Goal: Task Accomplishment & Management: Manage account settings

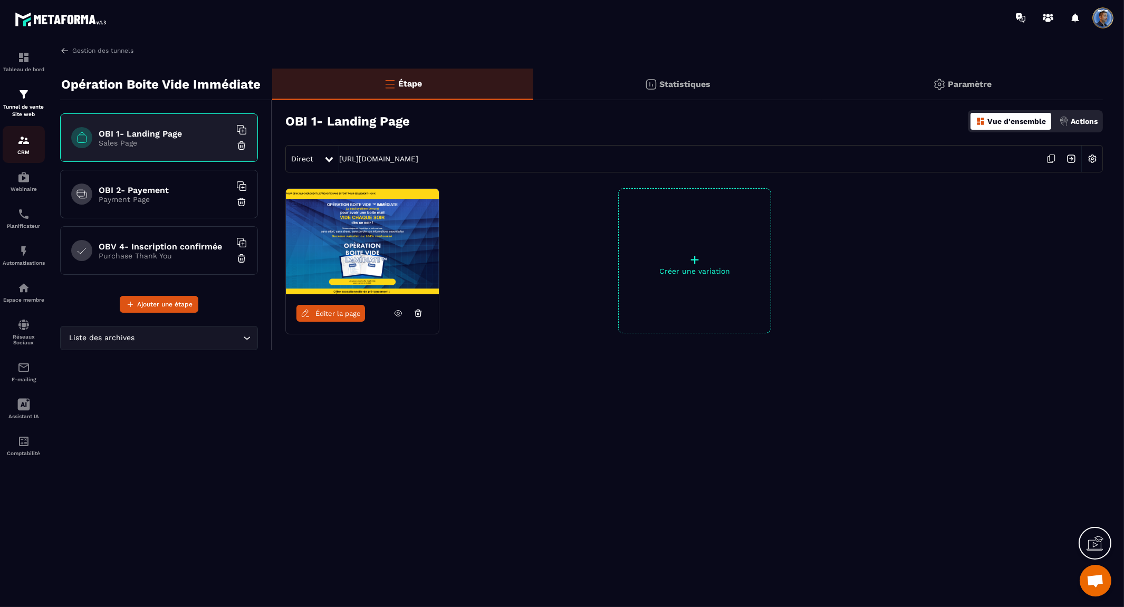
click at [21, 139] on img at bounding box center [23, 140] width 13 height 13
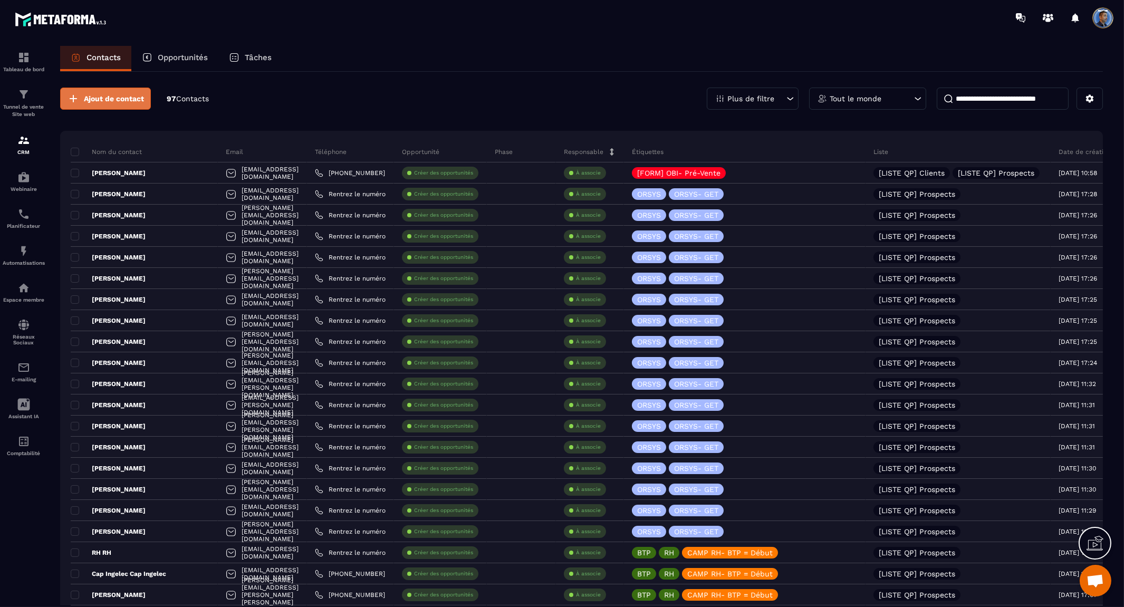
click at [126, 99] on span "Ajout de contact" at bounding box center [114, 98] width 60 height 11
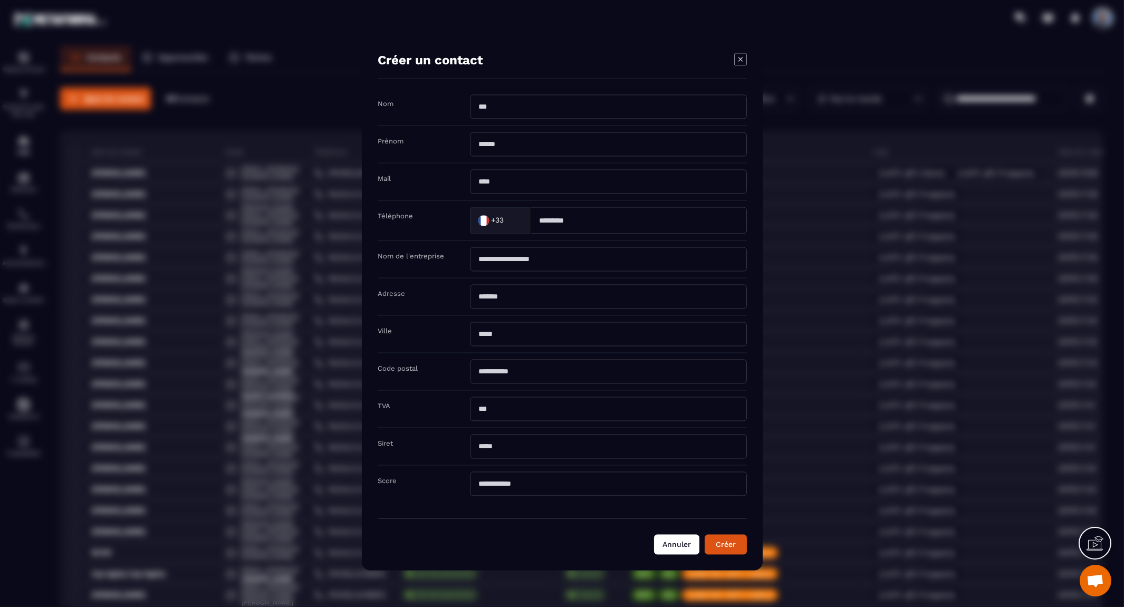
click at [682, 549] on button "Annuler" at bounding box center [676, 544] width 45 height 20
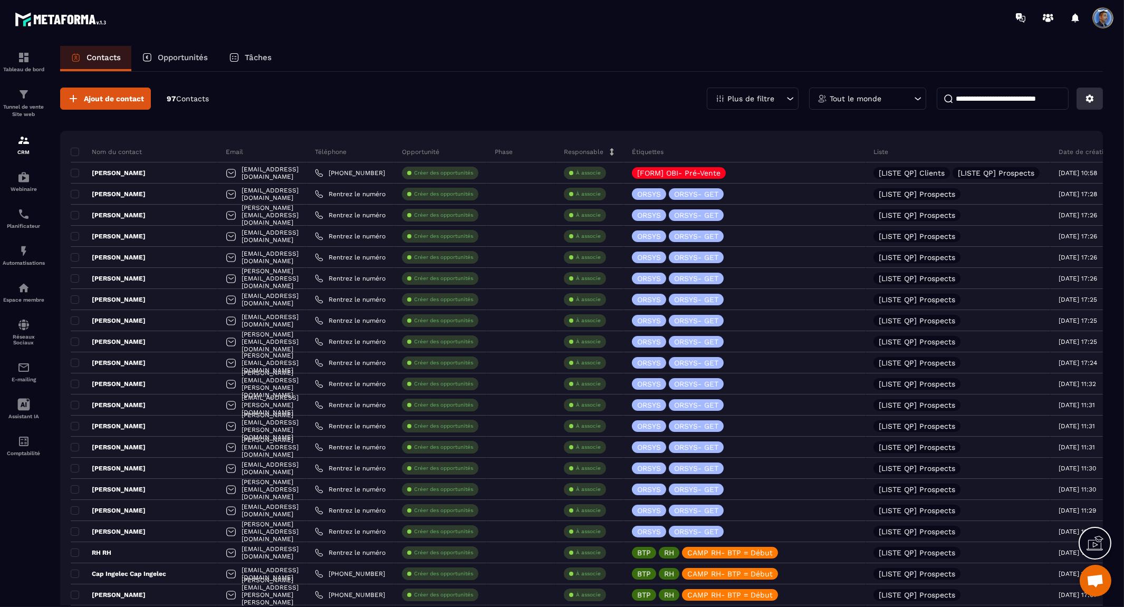
click at [1093, 101] on icon at bounding box center [1089, 98] width 9 height 9
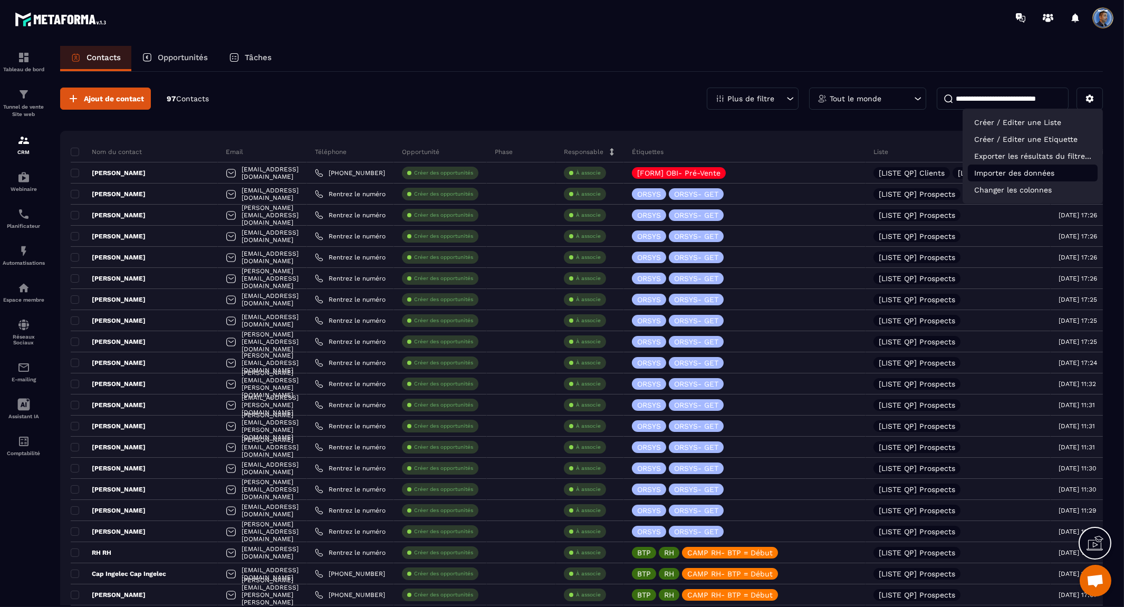
click at [1058, 170] on p "Importer des données" at bounding box center [1033, 173] width 130 height 17
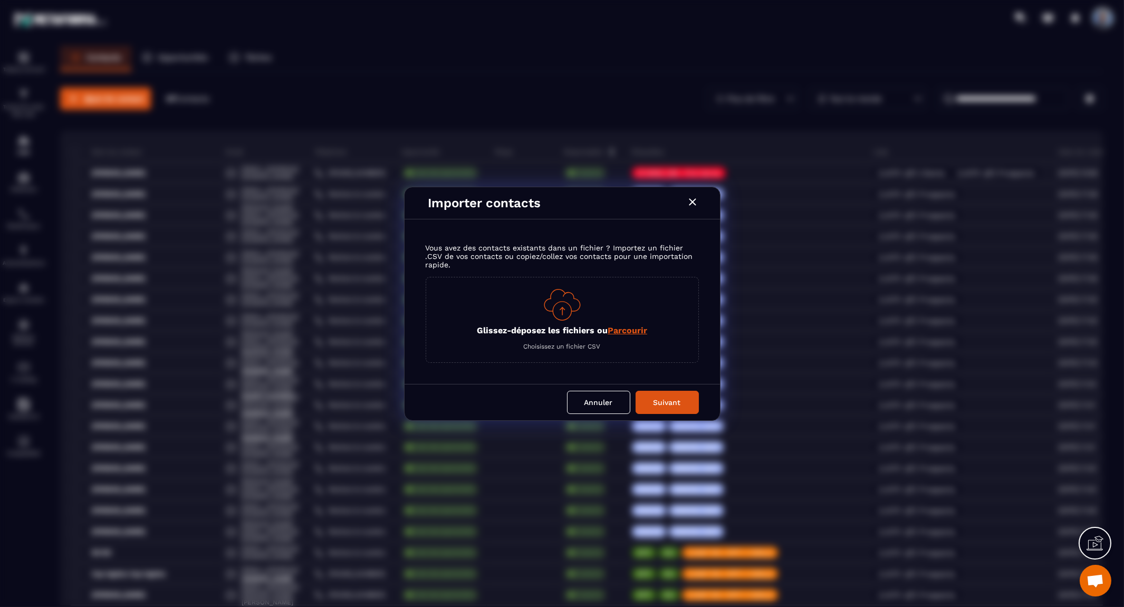
click at [546, 309] on img "Modal window" at bounding box center [562, 305] width 37 height 32
click at [615, 326] on span "Parcourir" at bounding box center [628, 331] width 40 height 10
click at [0, 0] on input "Glissez-déposez les fichiers ou Parcourir" at bounding box center [0, 0] width 0 height 0
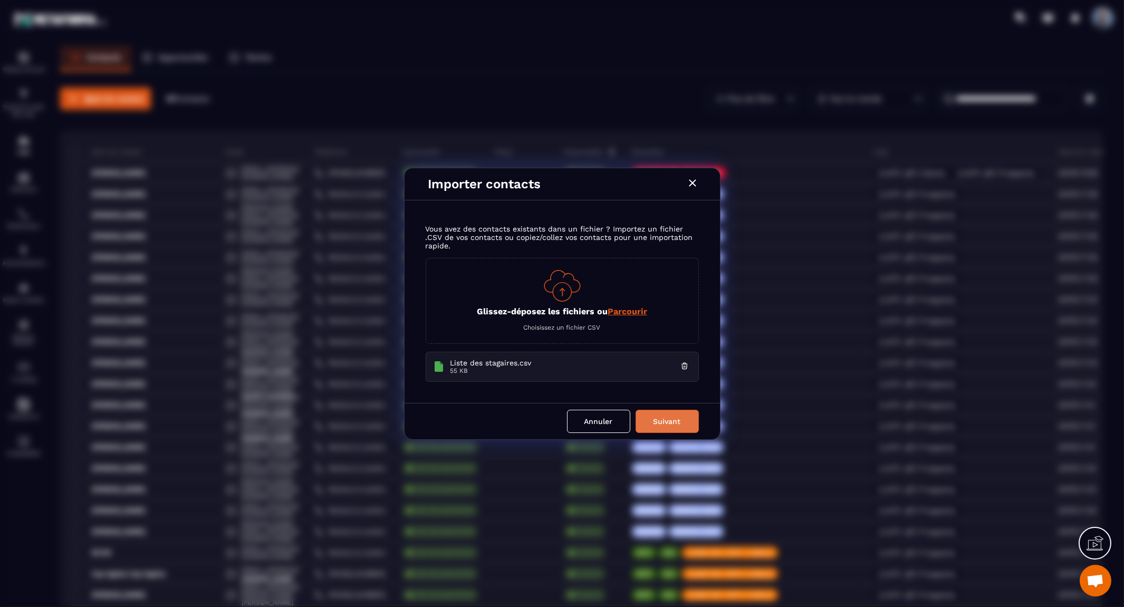
click at [678, 424] on button "Suivant" at bounding box center [667, 421] width 63 height 23
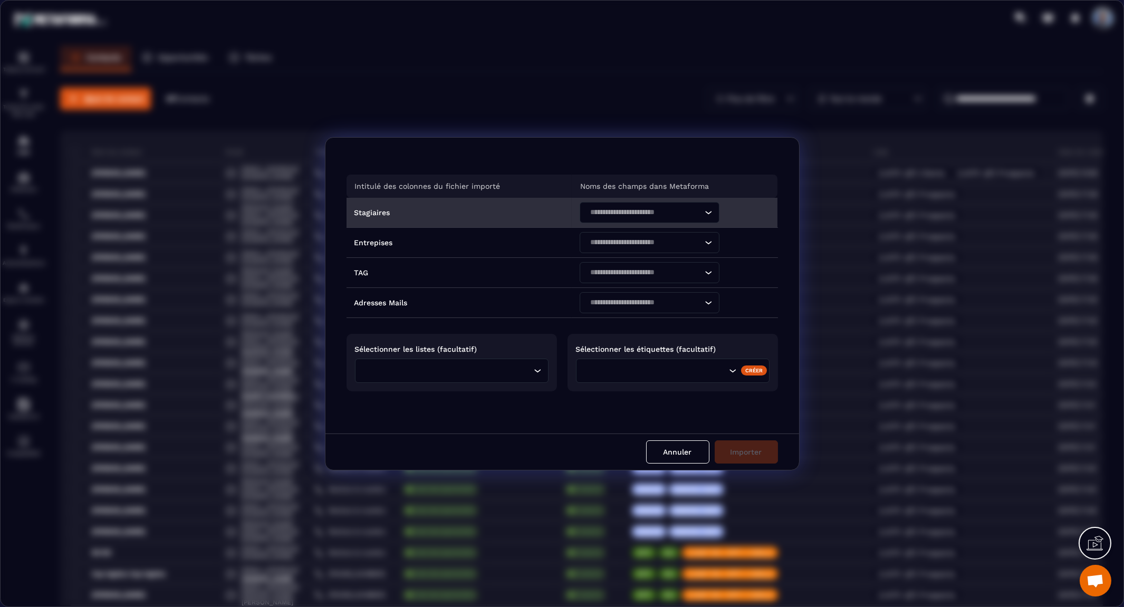
click at [705, 214] on icon "Search for option" at bounding box center [708, 212] width 11 height 11
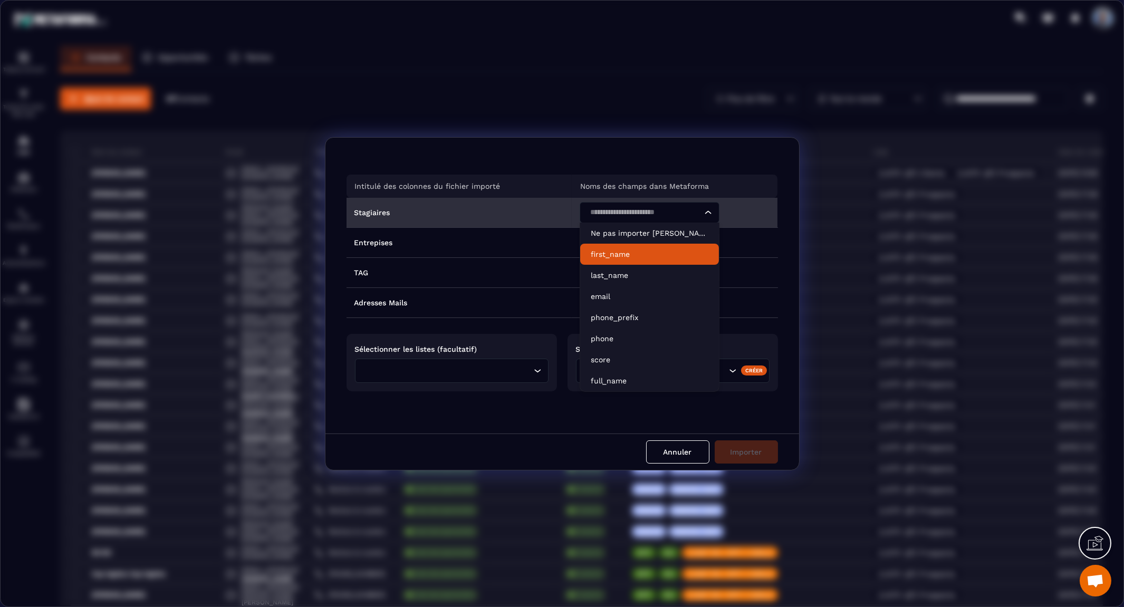
click at [683, 247] on li "first_name" at bounding box center [649, 254] width 139 height 21
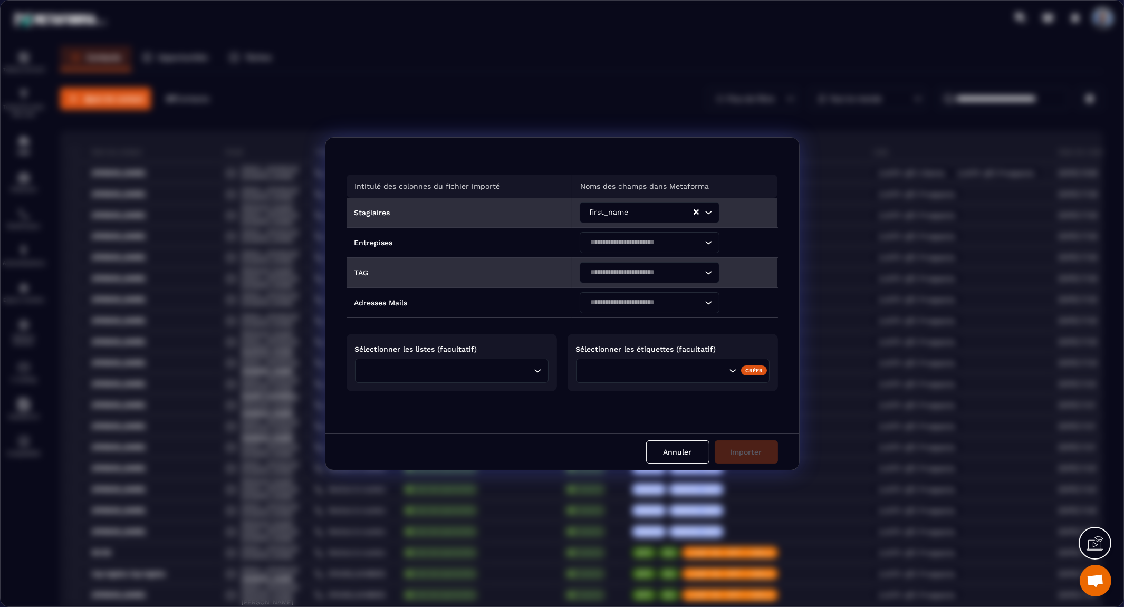
click at [711, 271] on div "Loading..." at bounding box center [650, 272] width 140 height 21
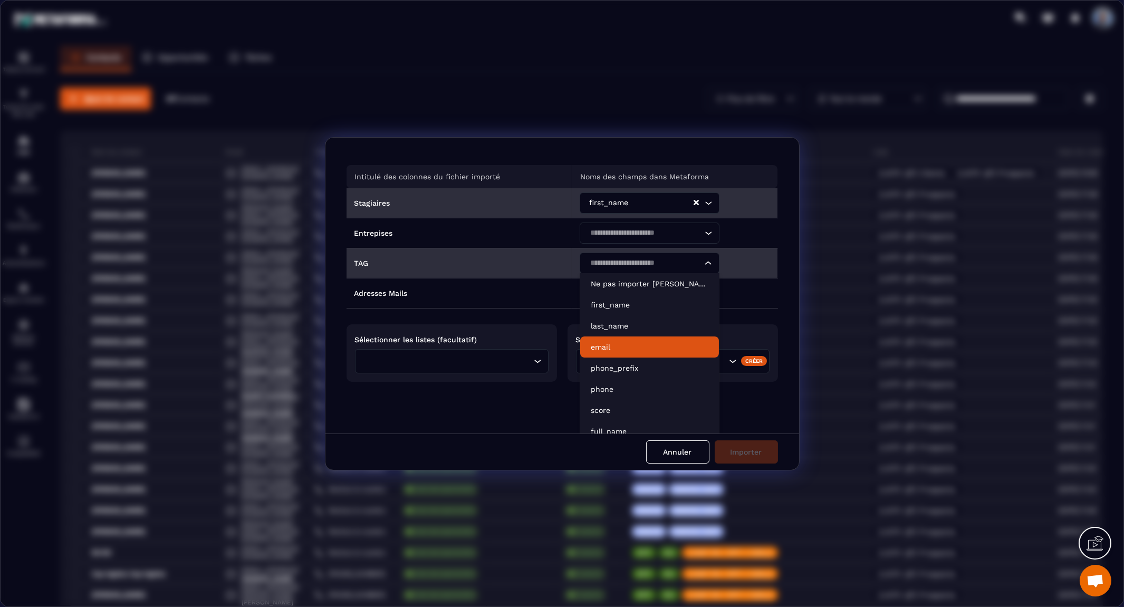
scroll to position [18, 0]
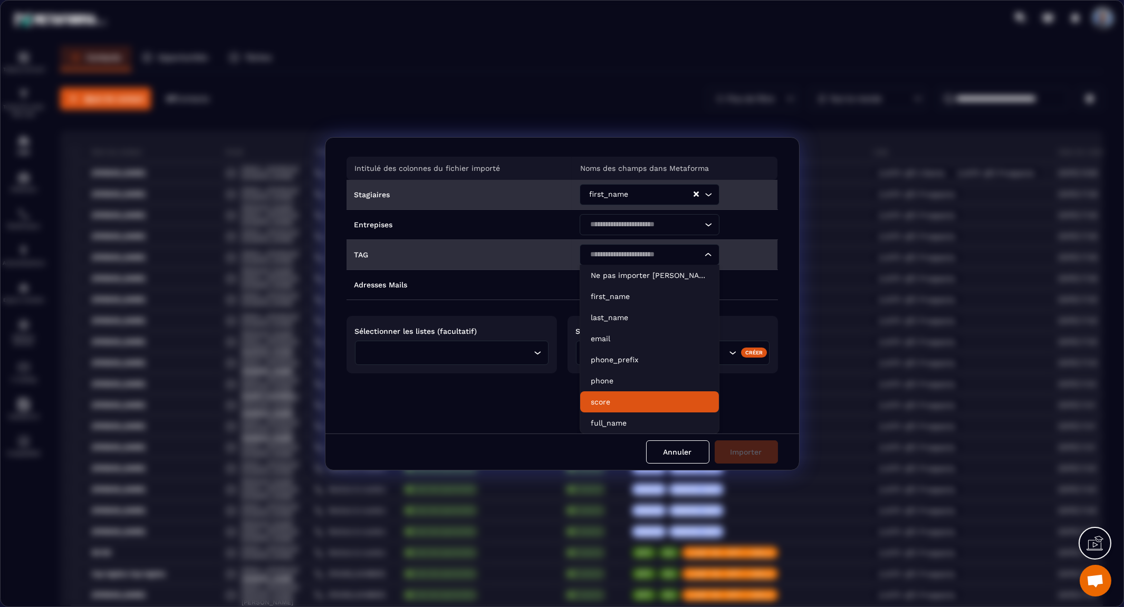
click at [653, 398] on p "score" at bounding box center [650, 402] width 118 height 11
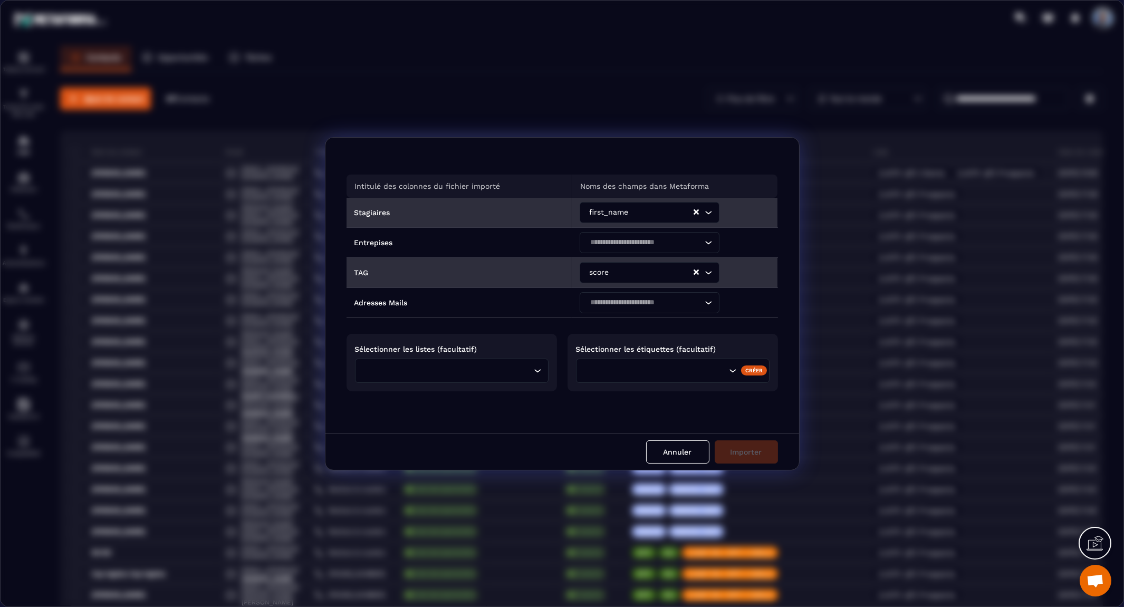
scroll to position [0, 0]
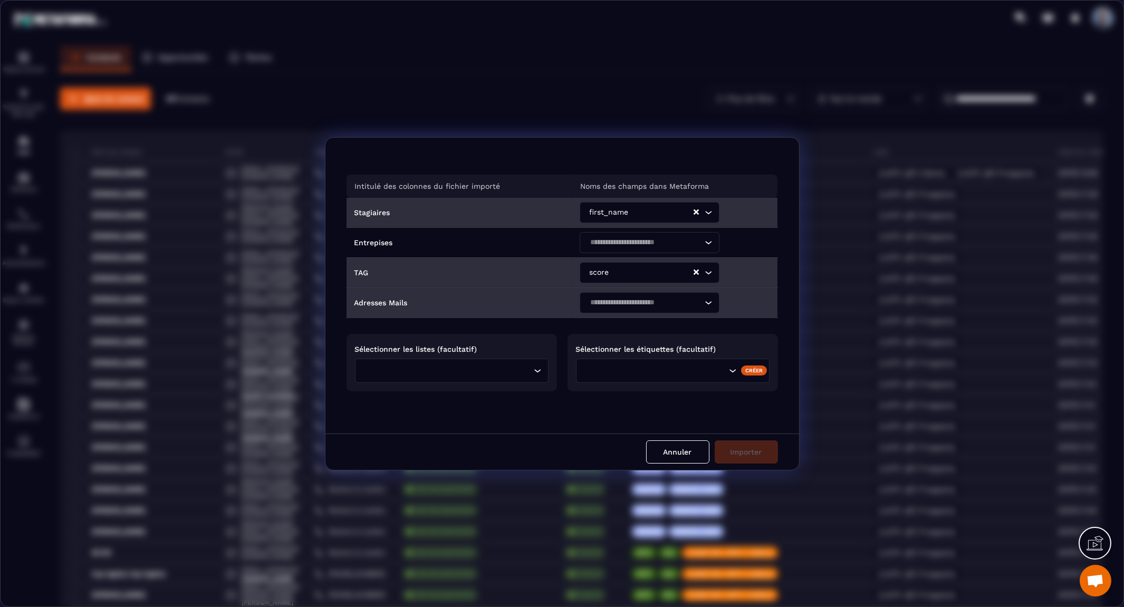
click at [711, 301] on div "Loading..." at bounding box center [650, 302] width 140 height 21
click at [768, 307] on td "Loading... Ne pas importer ce champ first_name last_name email phone_prefix pho…" at bounding box center [675, 303] width 206 height 30
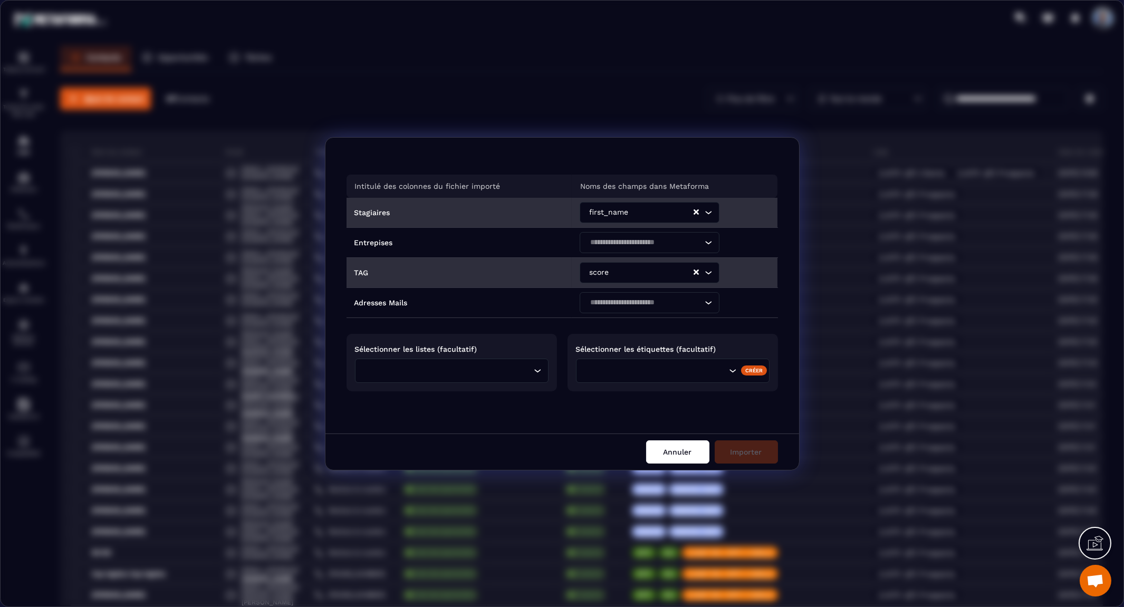
click at [664, 460] on button "Annuler" at bounding box center [677, 452] width 63 height 23
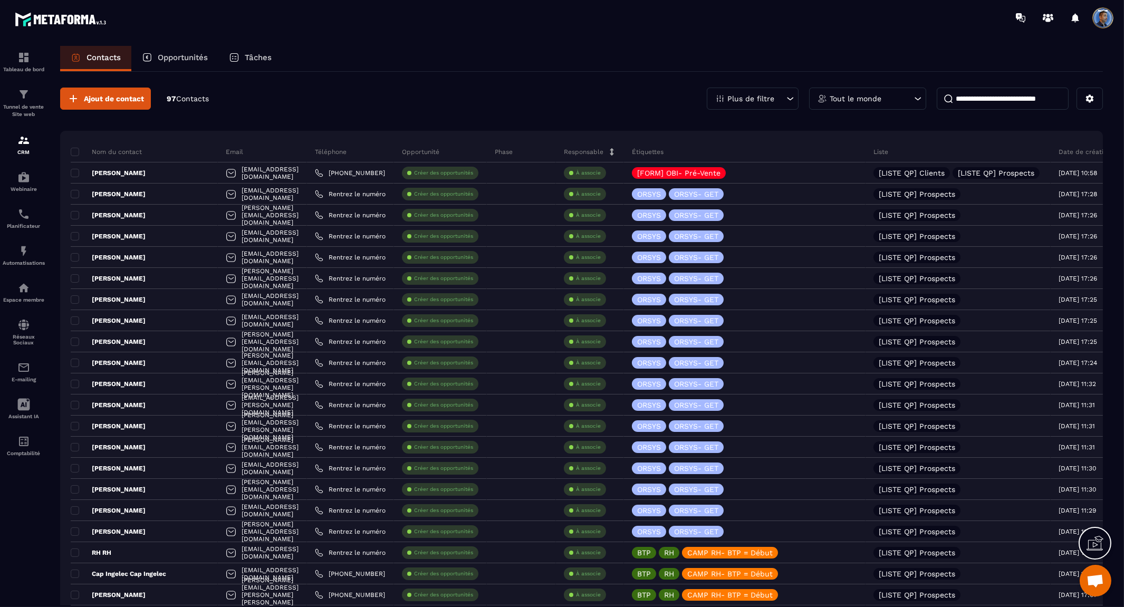
click at [499, 32] on div at bounding box center [624, 17] width 1000 height 35
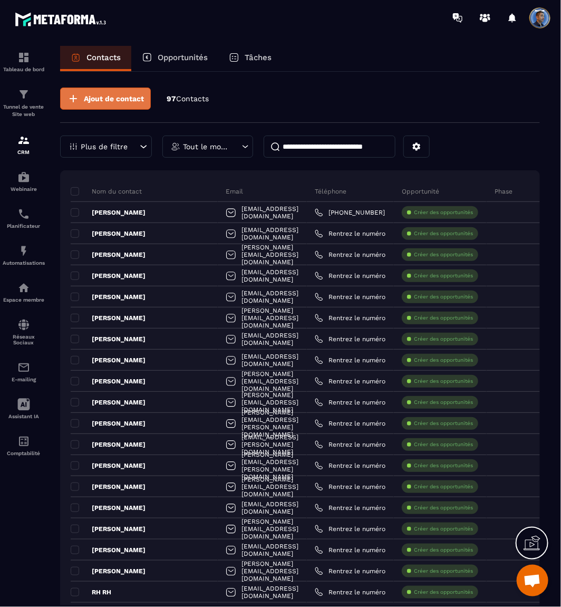
click at [135, 97] on span "Ajout de contact" at bounding box center [114, 98] width 60 height 11
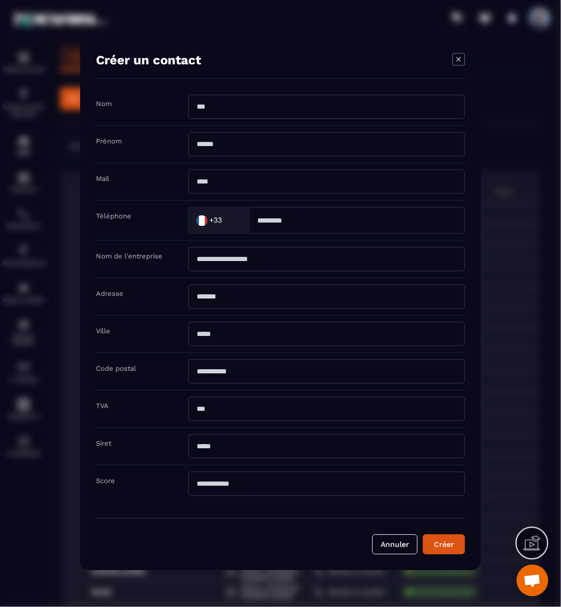
click at [460, 53] on icon "Modal window" at bounding box center [459, 59] width 13 height 13
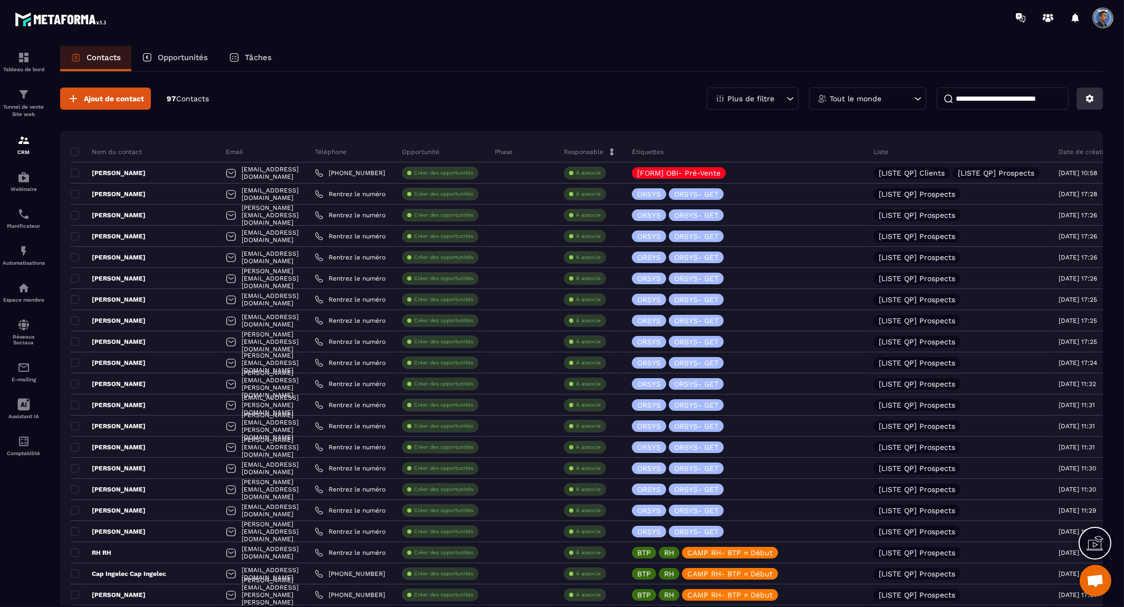
click at [1094, 97] on icon at bounding box center [1089, 98] width 9 height 9
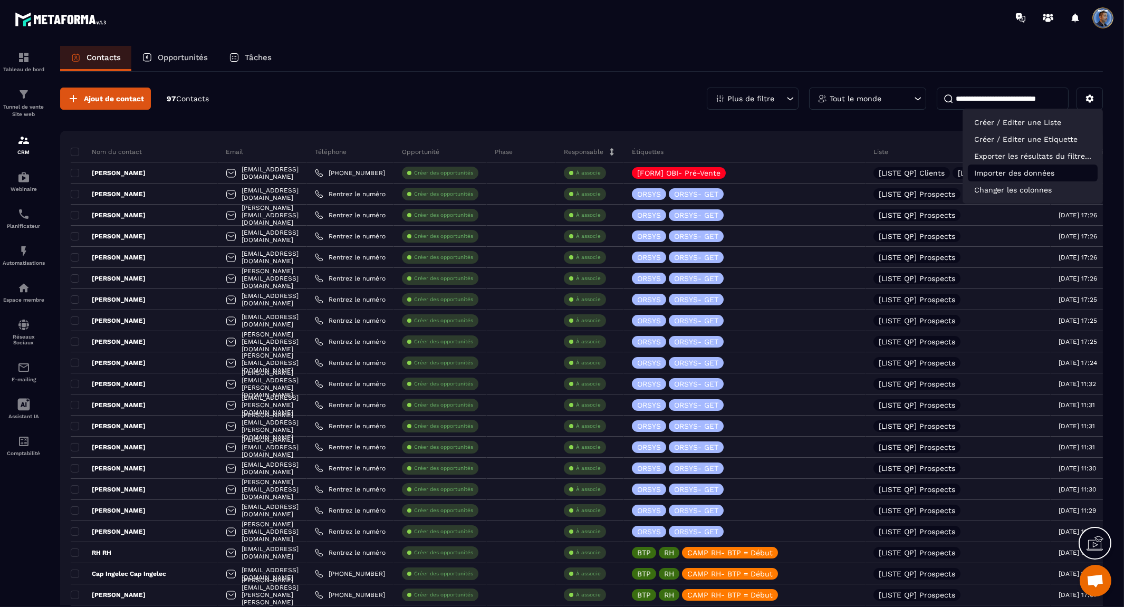
click at [1048, 173] on p "Importer des données" at bounding box center [1033, 173] width 130 height 17
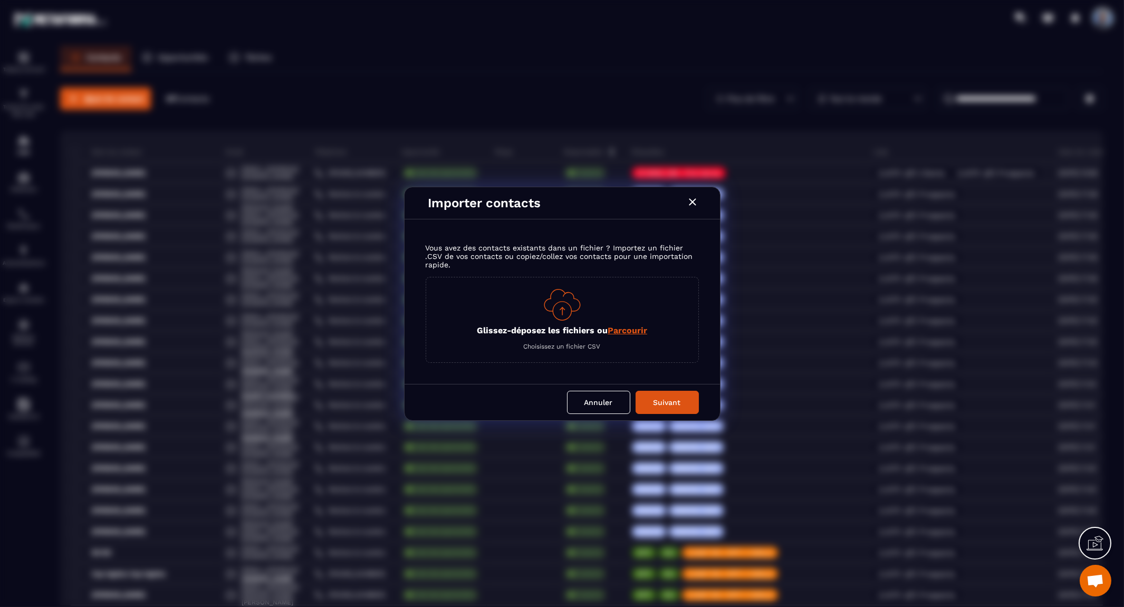
click at [633, 331] on span "Parcourir" at bounding box center [628, 331] width 40 height 10
click at [0, 0] on input "Glissez-déposez les fichiers ou Parcourir" at bounding box center [0, 0] width 0 height 0
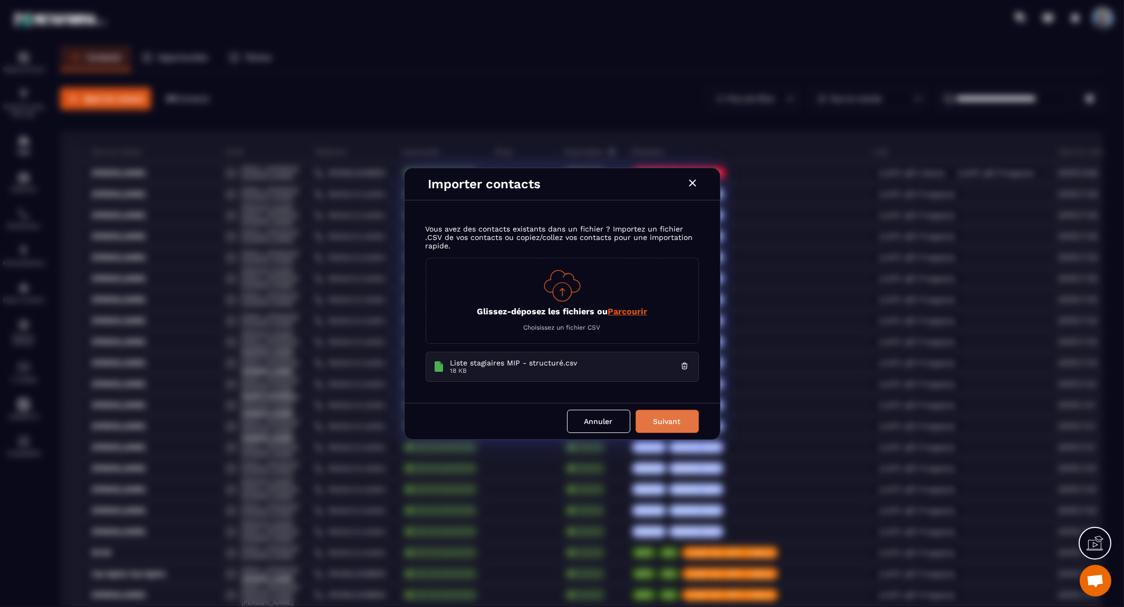
click at [682, 423] on button "Suivant" at bounding box center [667, 421] width 63 height 23
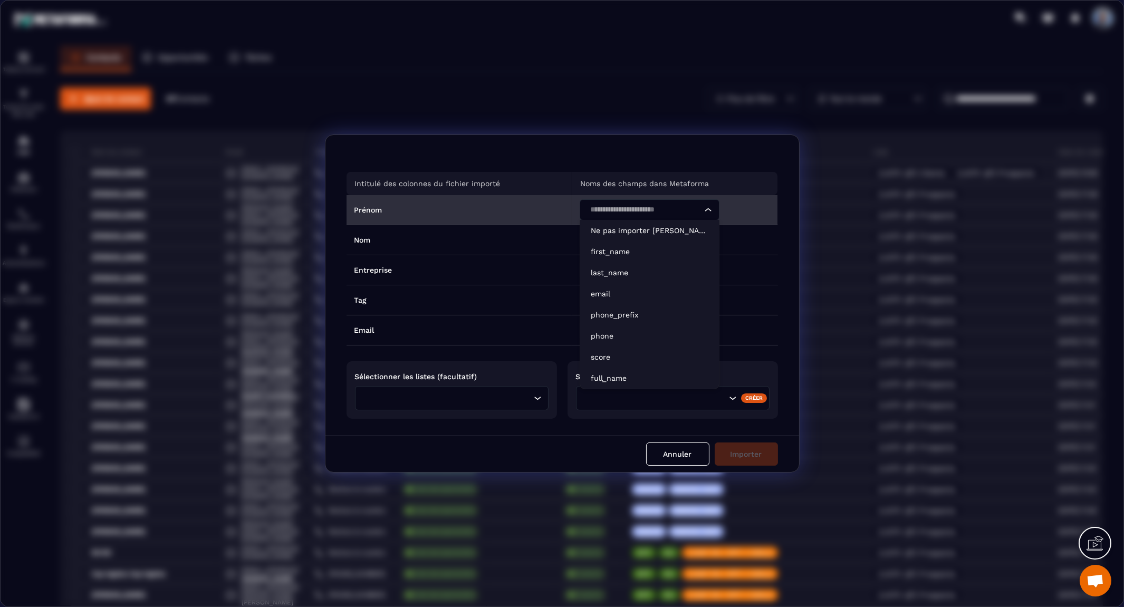
click at [707, 212] on icon "Search for option" at bounding box center [708, 210] width 11 height 11
click at [688, 251] on p "first_name" at bounding box center [650, 251] width 118 height 11
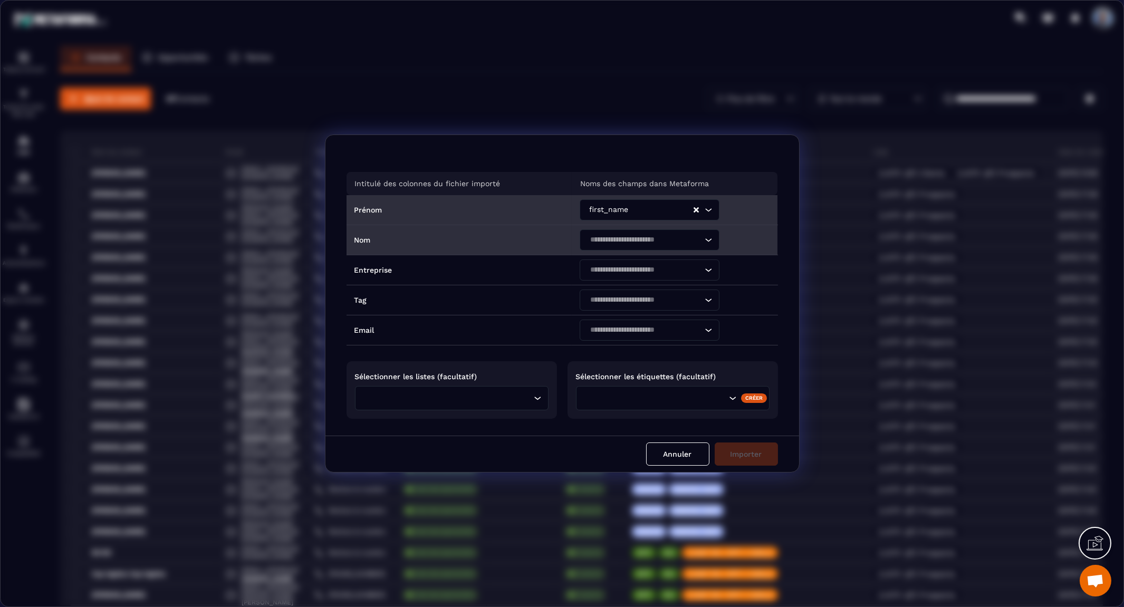
click at [707, 238] on icon "Search for option" at bounding box center [708, 240] width 11 height 11
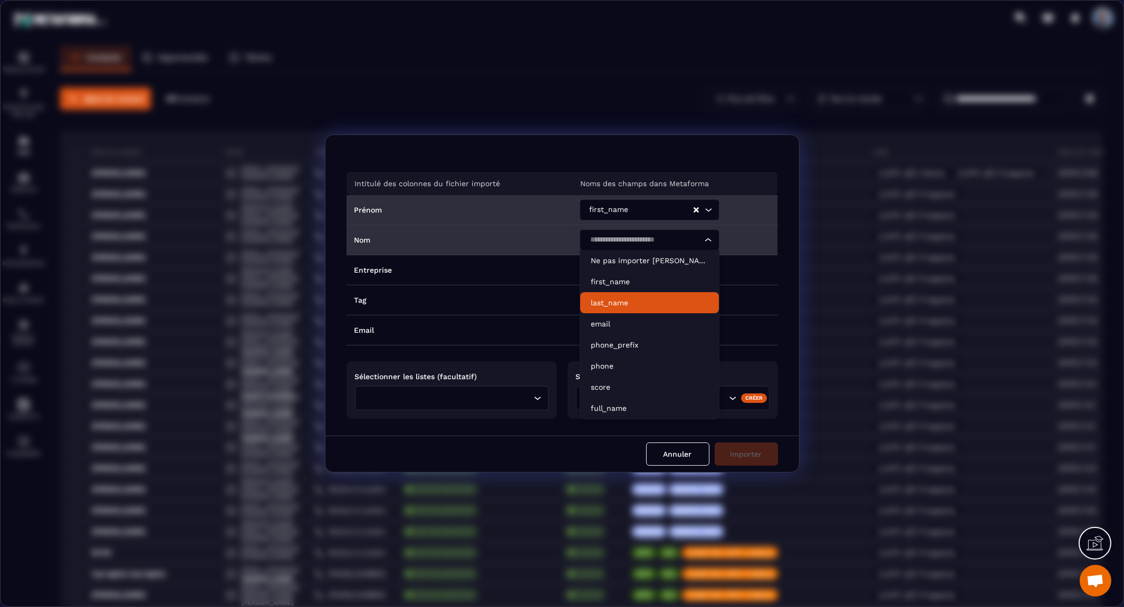
click at [674, 302] on p "last_name" at bounding box center [650, 303] width 118 height 11
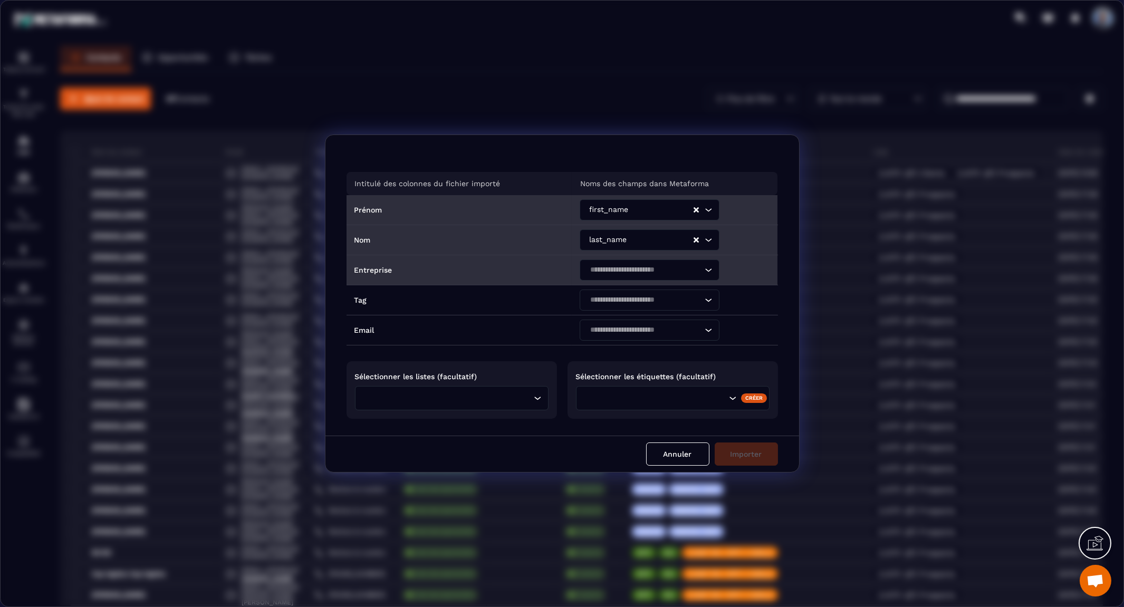
click at [708, 272] on icon "Search for option" at bounding box center [708, 270] width 11 height 11
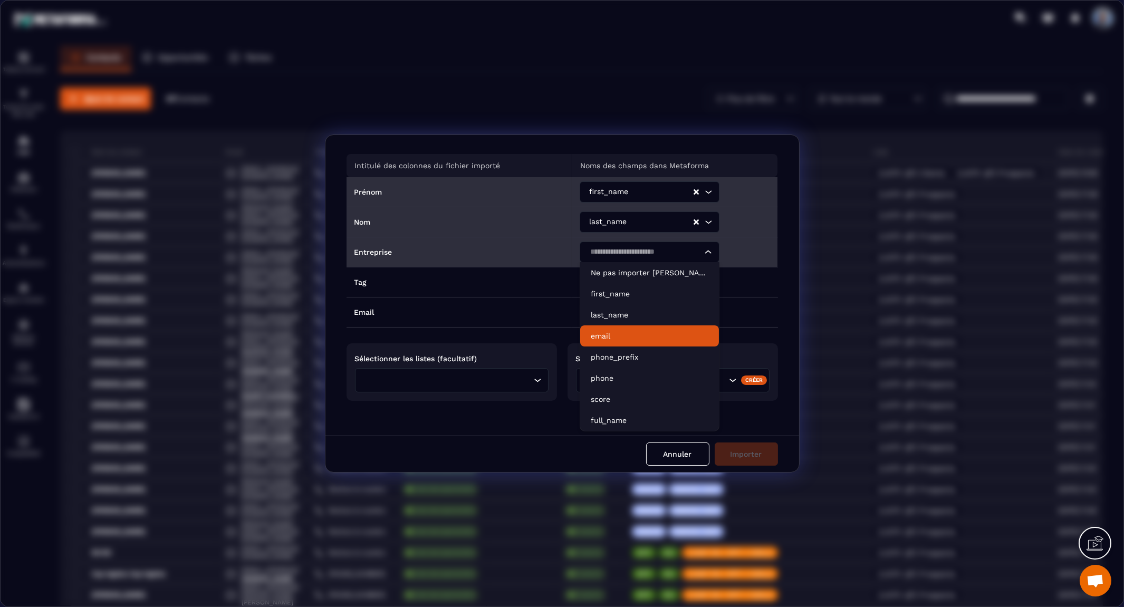
scroll to position [25, 0]
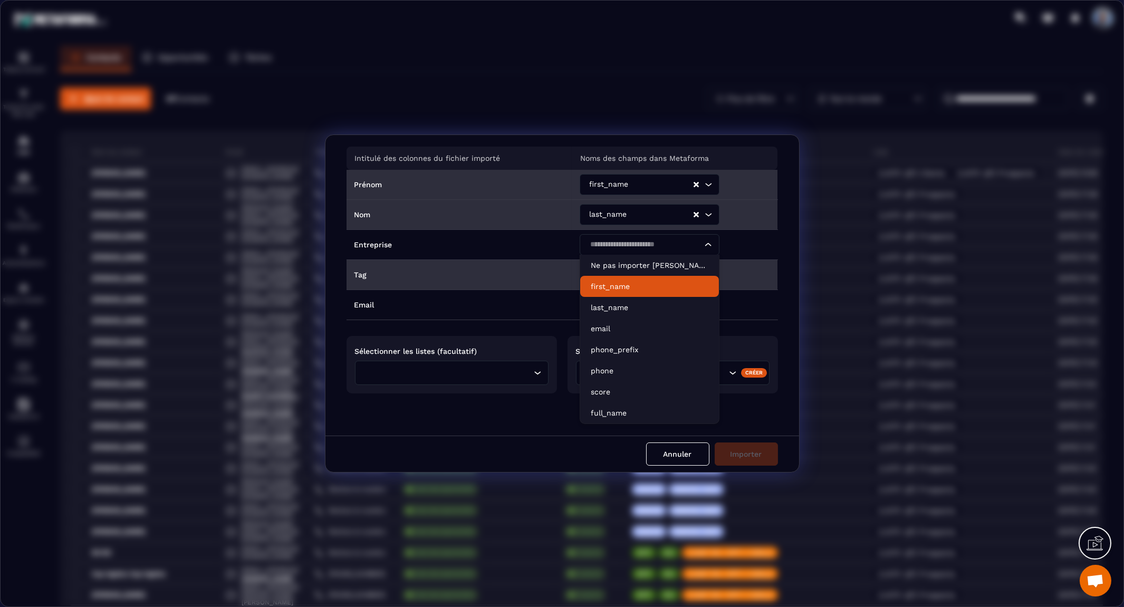
click at [750, 273] on td "Loading..." at bounding box center [675, 275] width 206 height 30
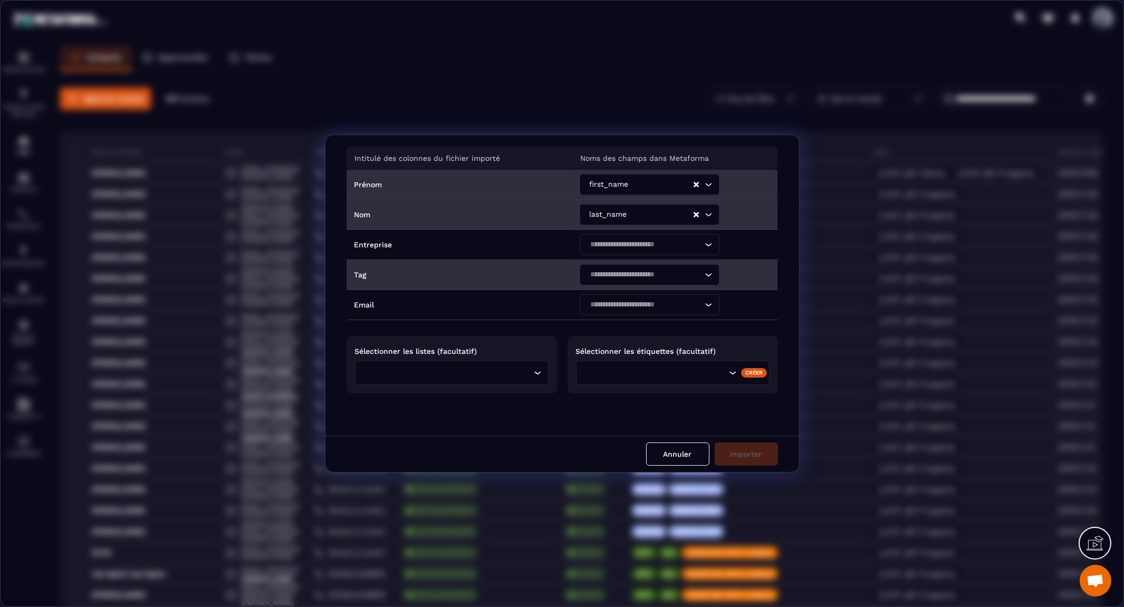
click at [710, 273] on icon "Search for option" at bounding box center [708, 275] width 11 height 11
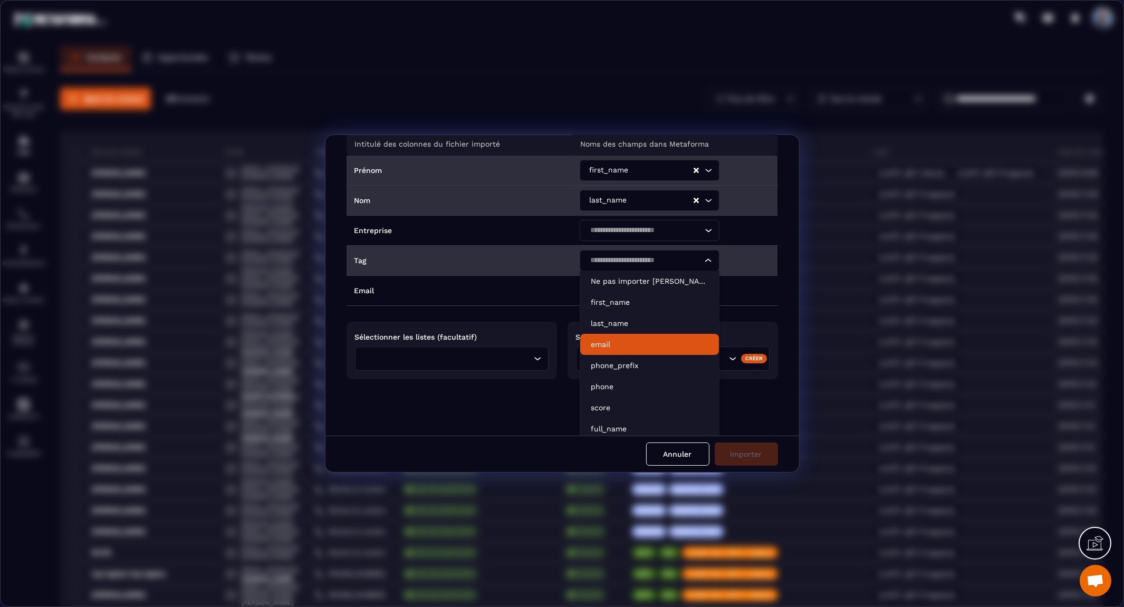
scroll to position [44, 0]
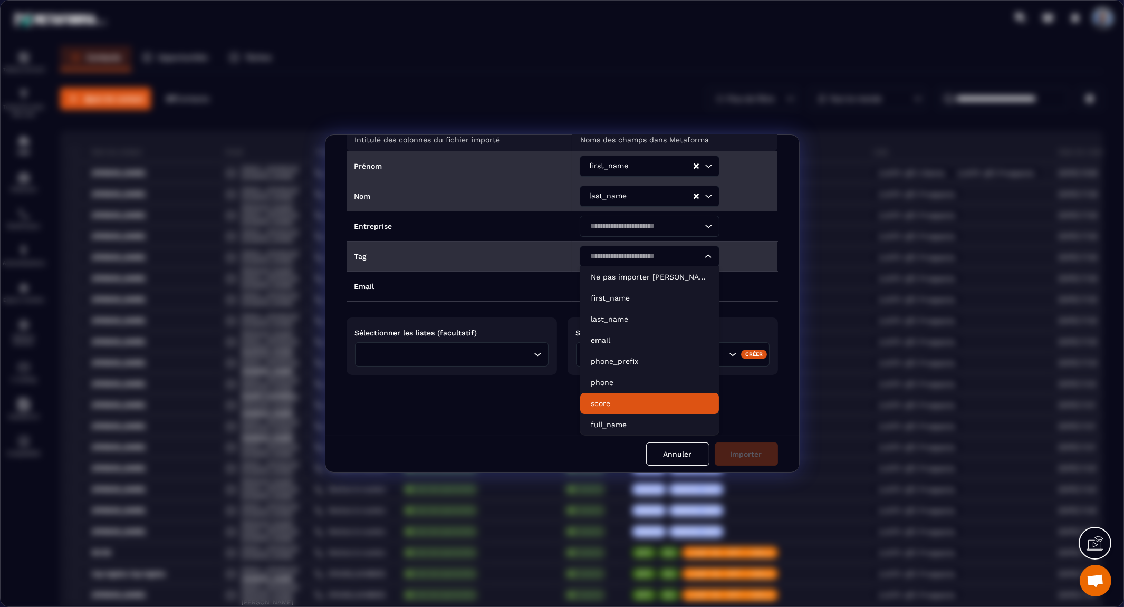
click at [661, 398] on p "score" at bounding box center [650, 403] width 118 height 11
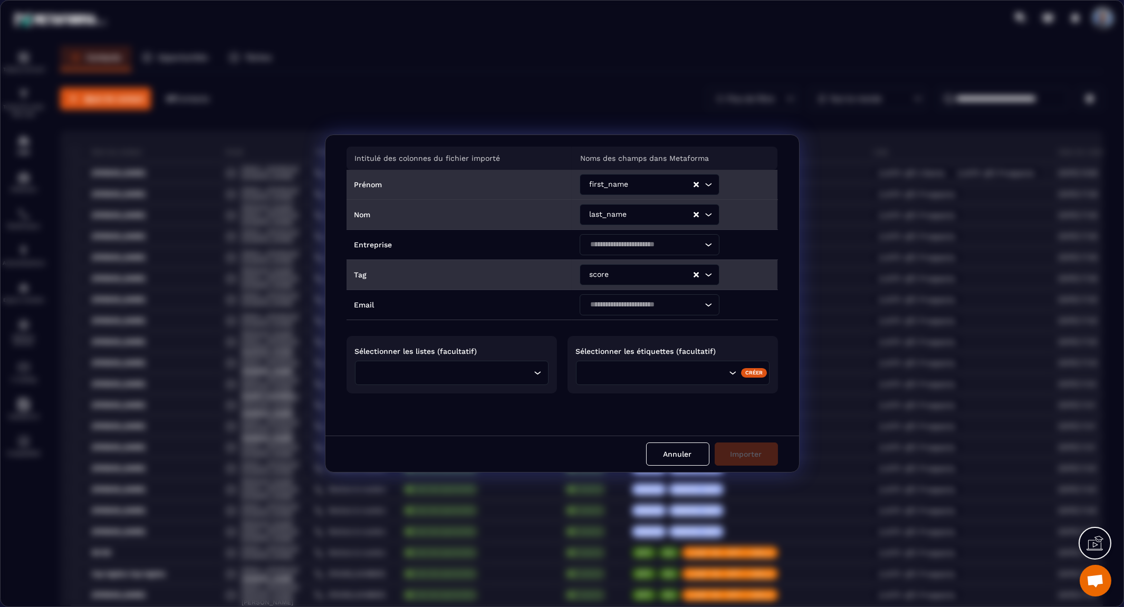
scroll to position [25, 0]
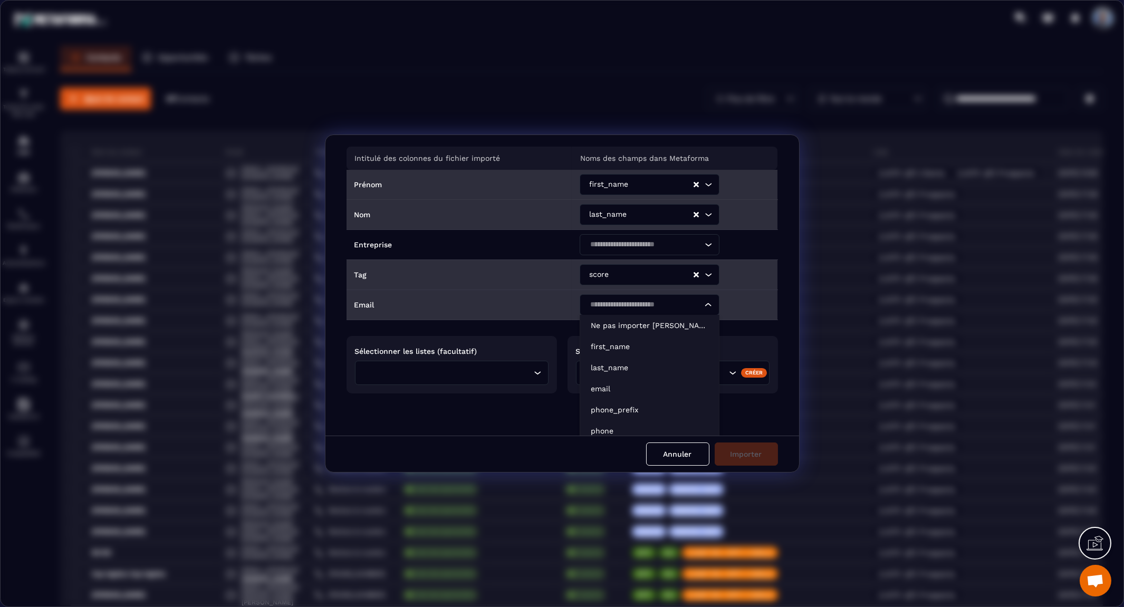
click at [708, 302] on icon "Search for option" at bounding box center [708, 305] width 11 height 11
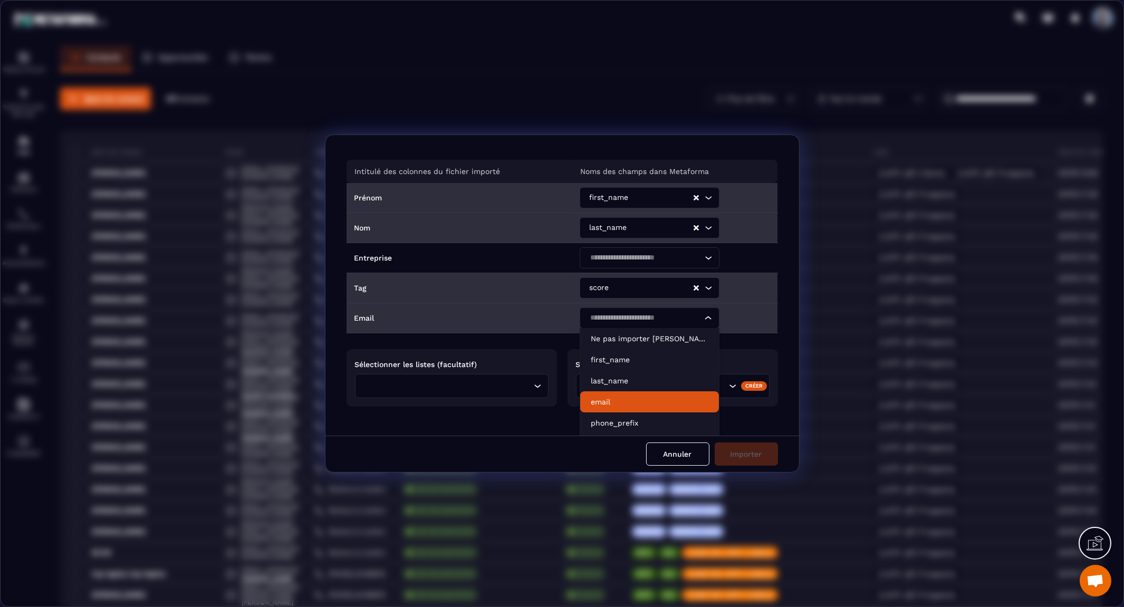
scroll to position [0, 0]
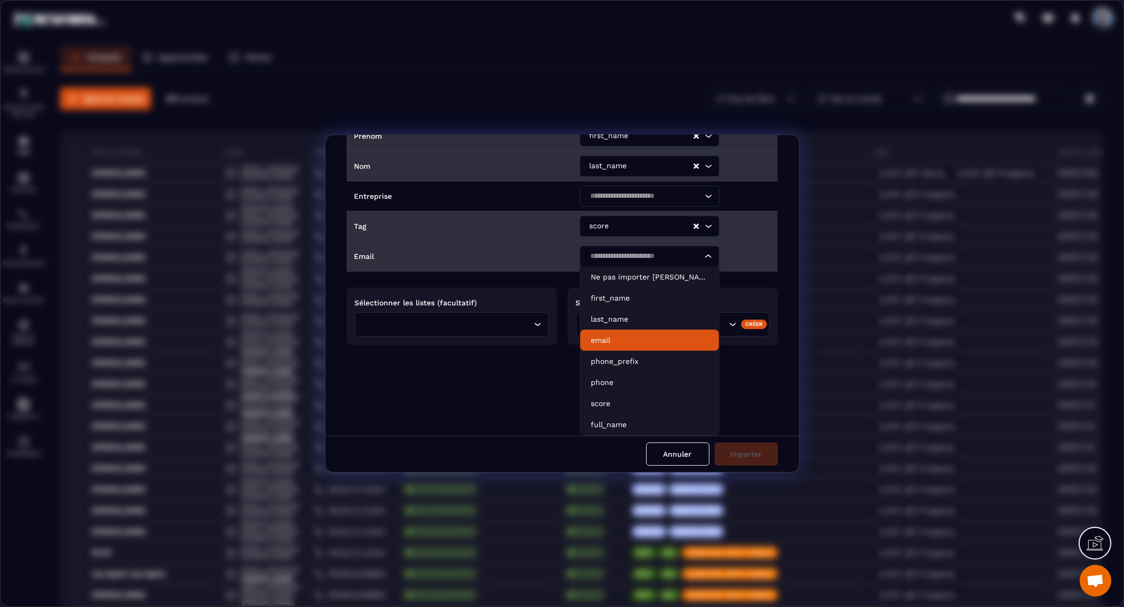
click at [649, 346] on li "email" at bounding box center [649, 340] width 139 height 21
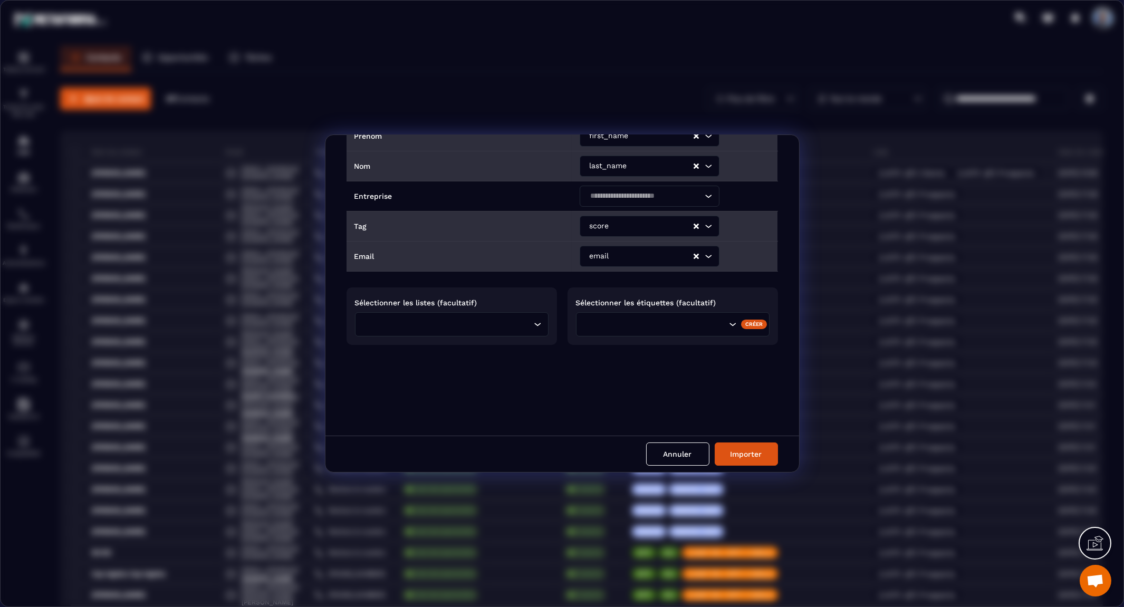
scroll to position [25, 0]
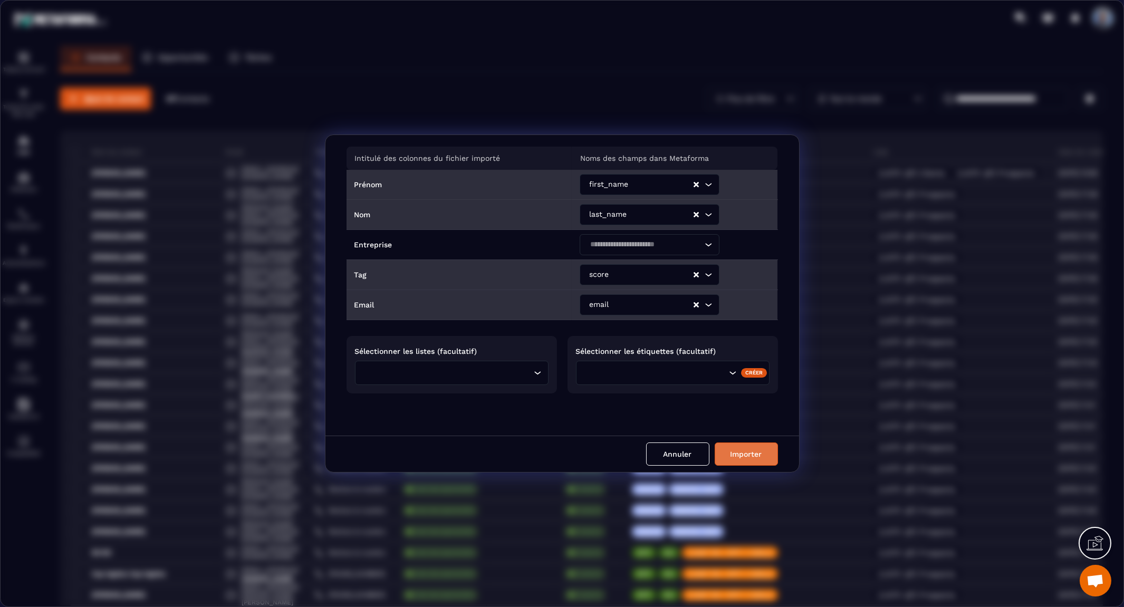
click at [746, 451] on button "Importer" at bounding box center [746, 454] width 63 height 23
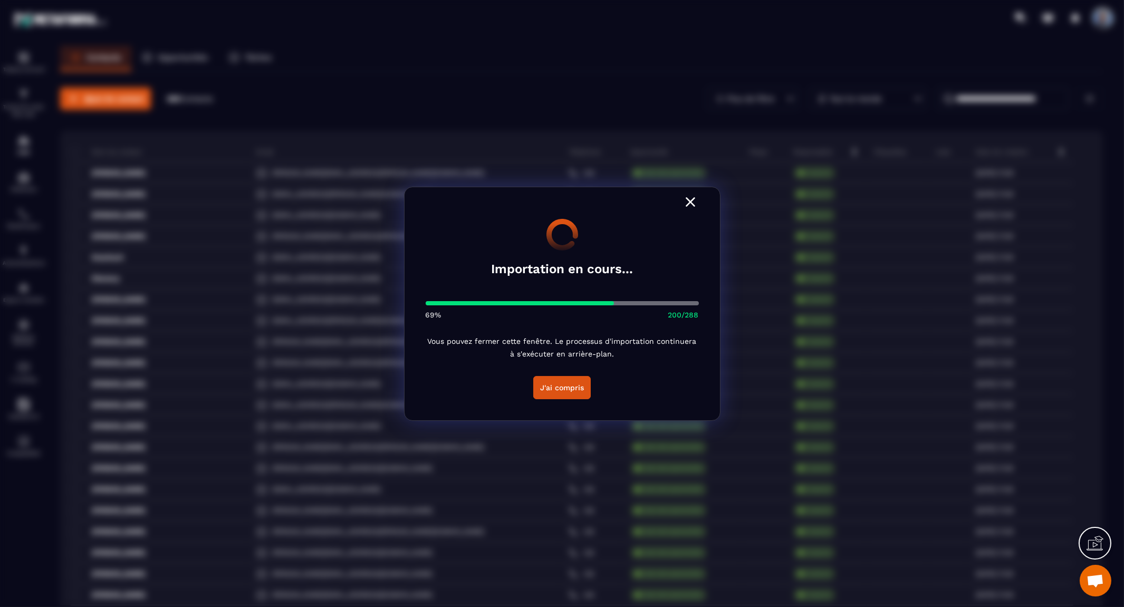
scroll to position [5262, 0]
click at [576, 384] on button "J'ai compris" at bounding box center [562, 387] width 58 height 23
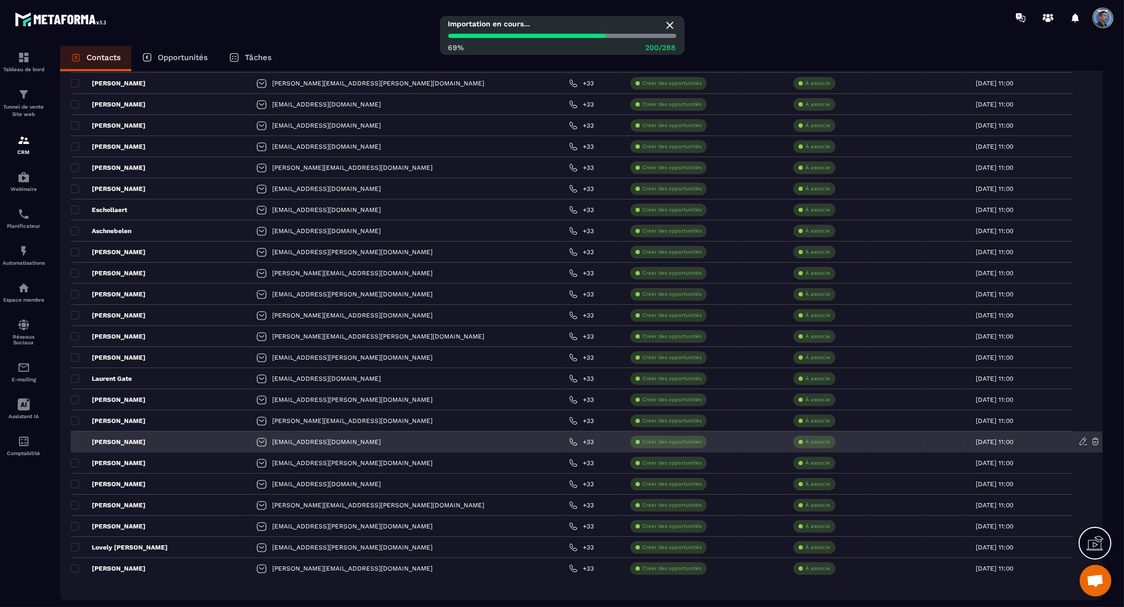
scroll to position [1744, 0]
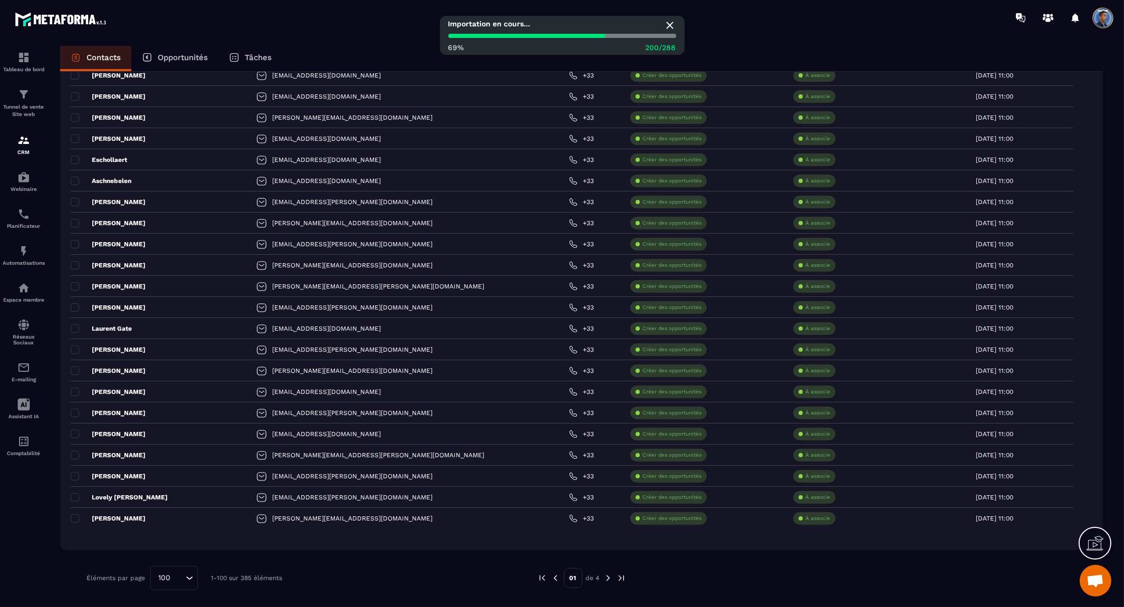
click at [608, 579] on img at bounding box center [608, 577] width 9 height 9
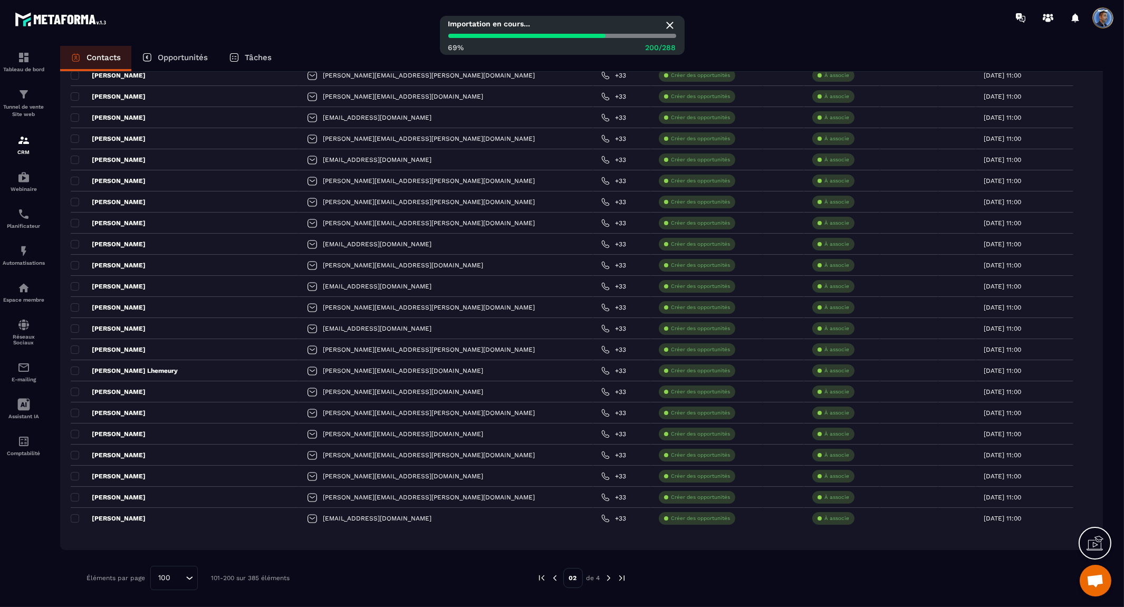
click at [607, 578] on img at bounding box center [608, 577] width 9 height 9
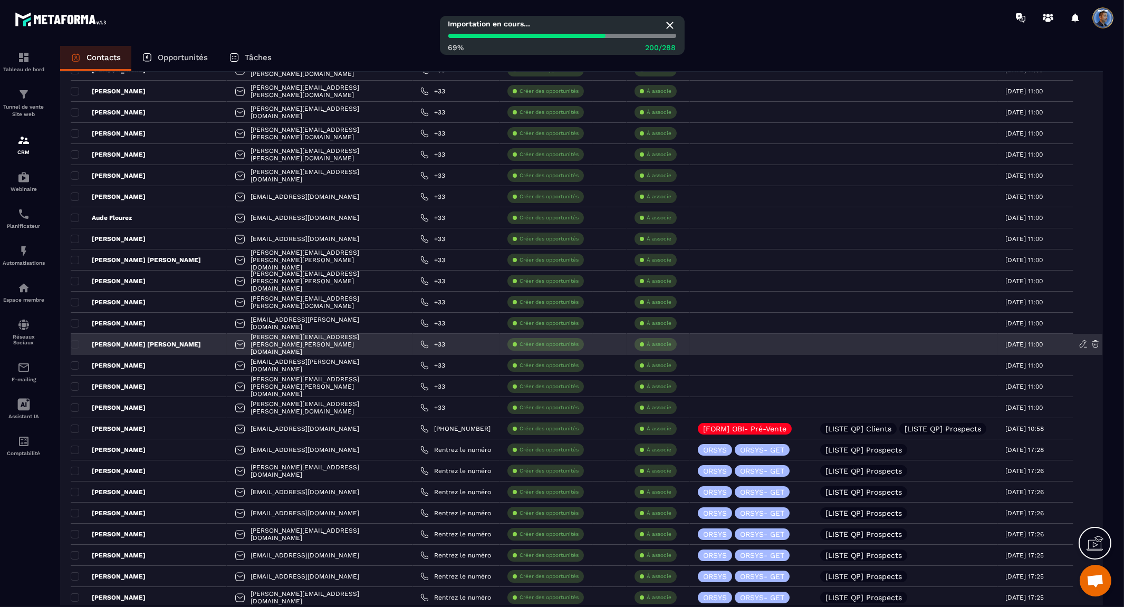
scroll to position [1568, 0]
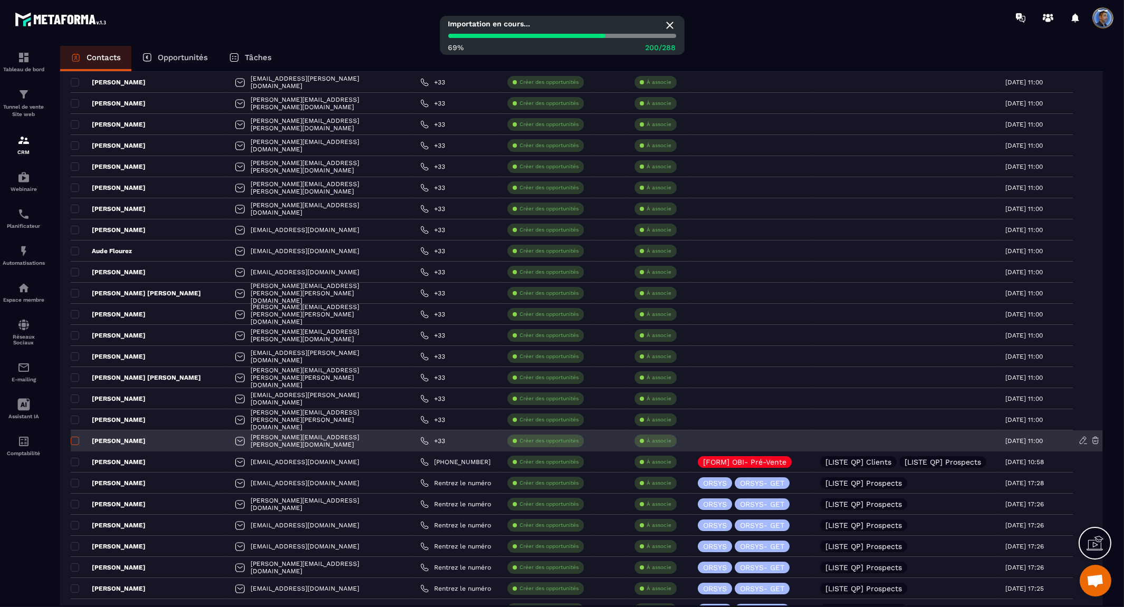
click at [76, 441] on span at bounding box center [75, 441] width 8 height 8
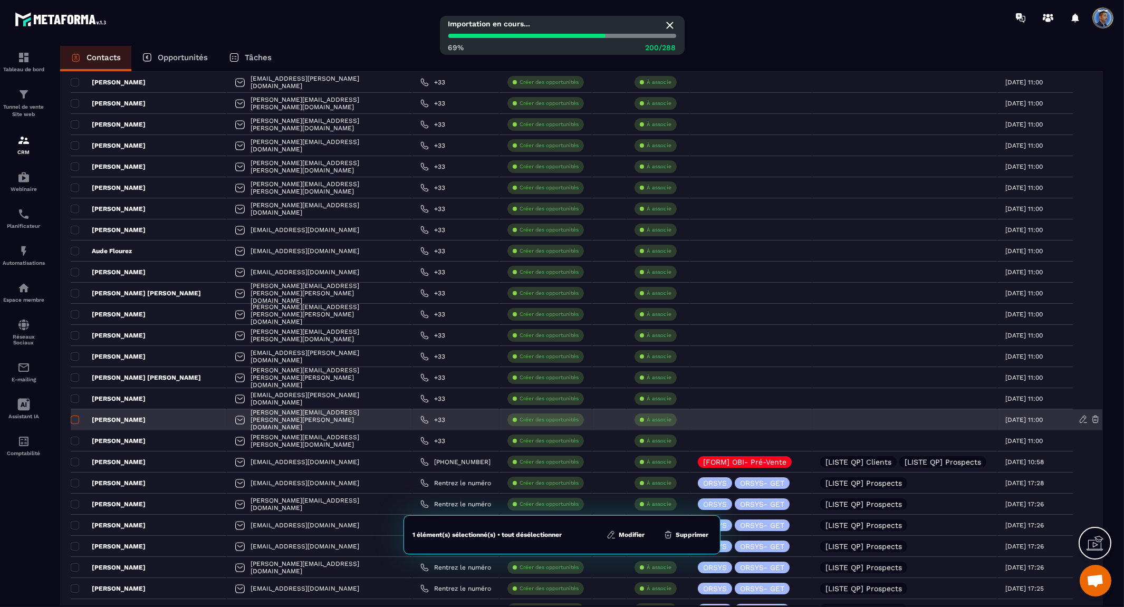
click at [76, 417] on span at bounding box center [75, 420] width 8 height 8
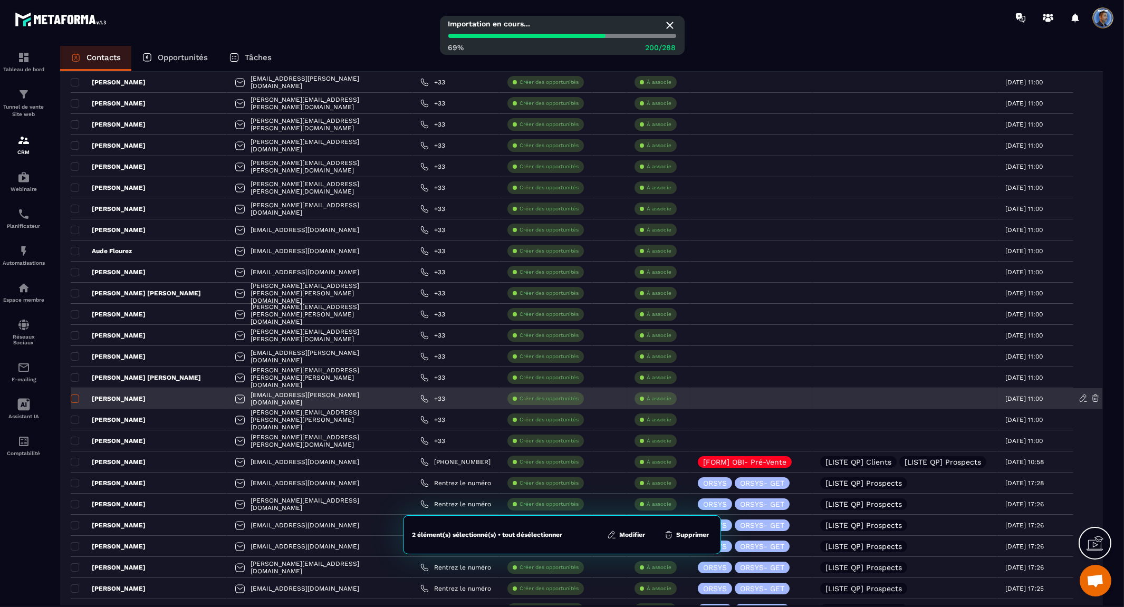
drag, startPoint x: 76, startPoint y: 399, endPoint x: 76, endPoint y: 393, distance: 5.8
click at [76, 398] on span at bounding box center [75, 399] width 8 height 8
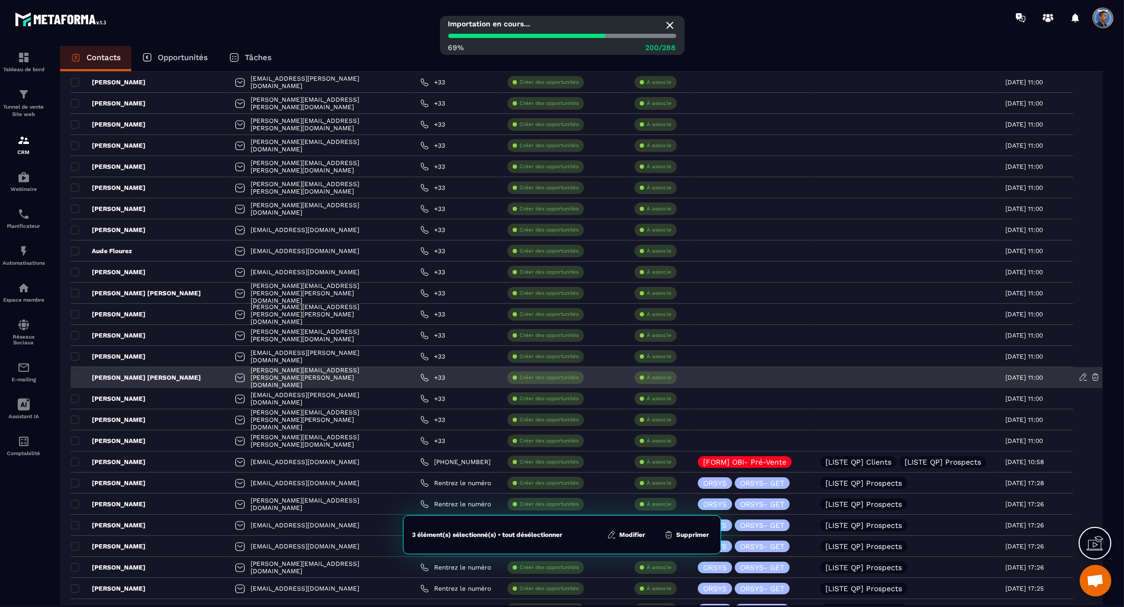
click at [77, 372] on div "Anne Sophie Morvan" at bounding box center [149, 377] width 156 height 21
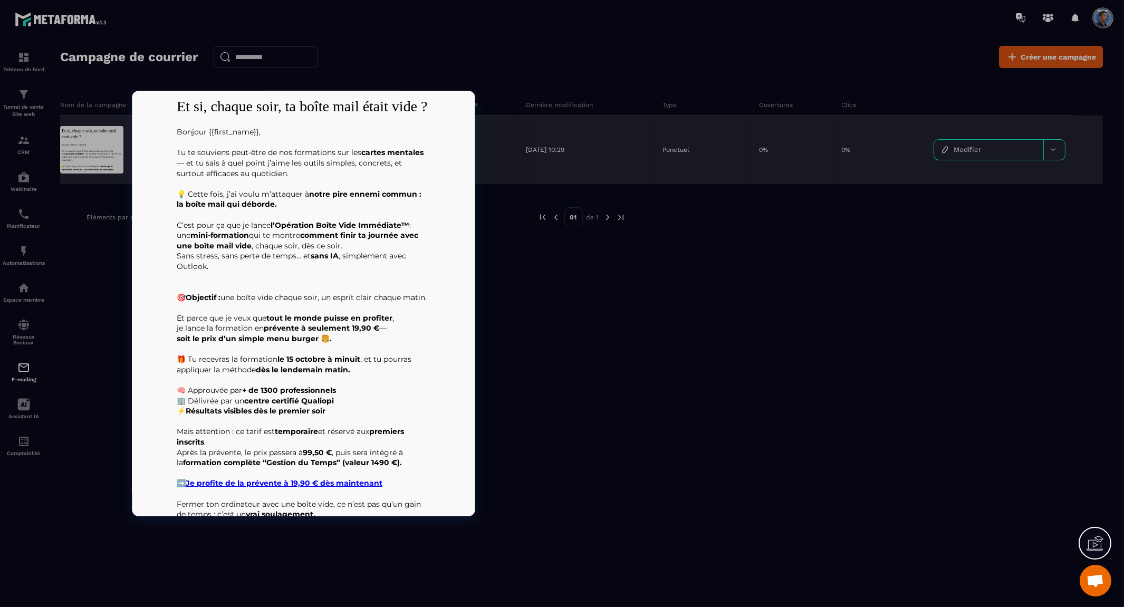
click at [98, 136] on div at bounding box center [91, 149] width 63 height 47
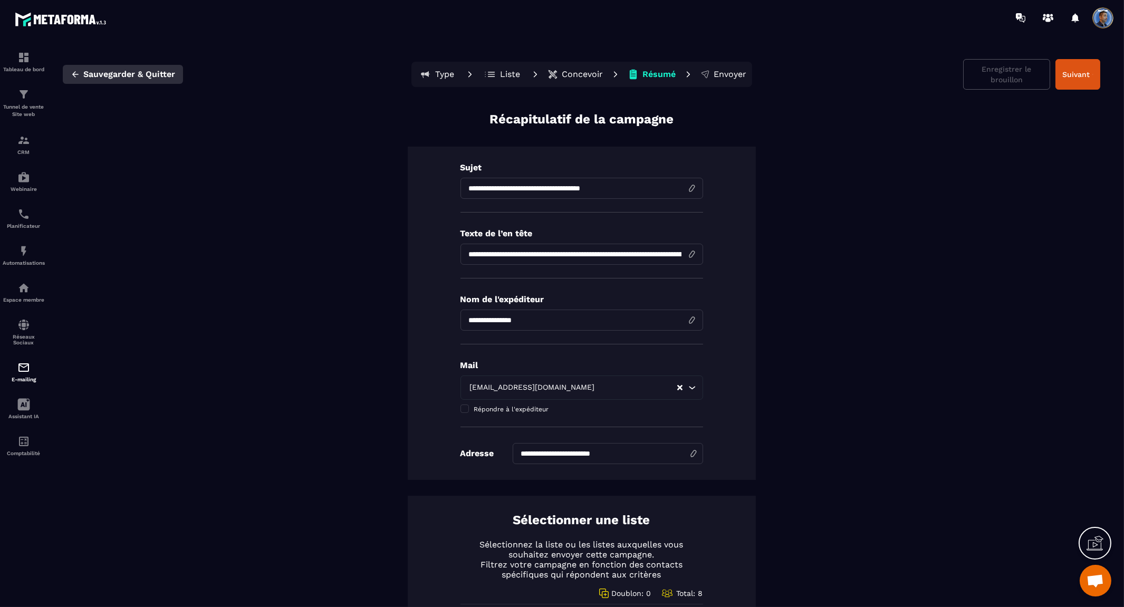
click at [137, 71] on span "Sauvegarder & Quitter" at bounding box center [129, 74] width 92 height 11
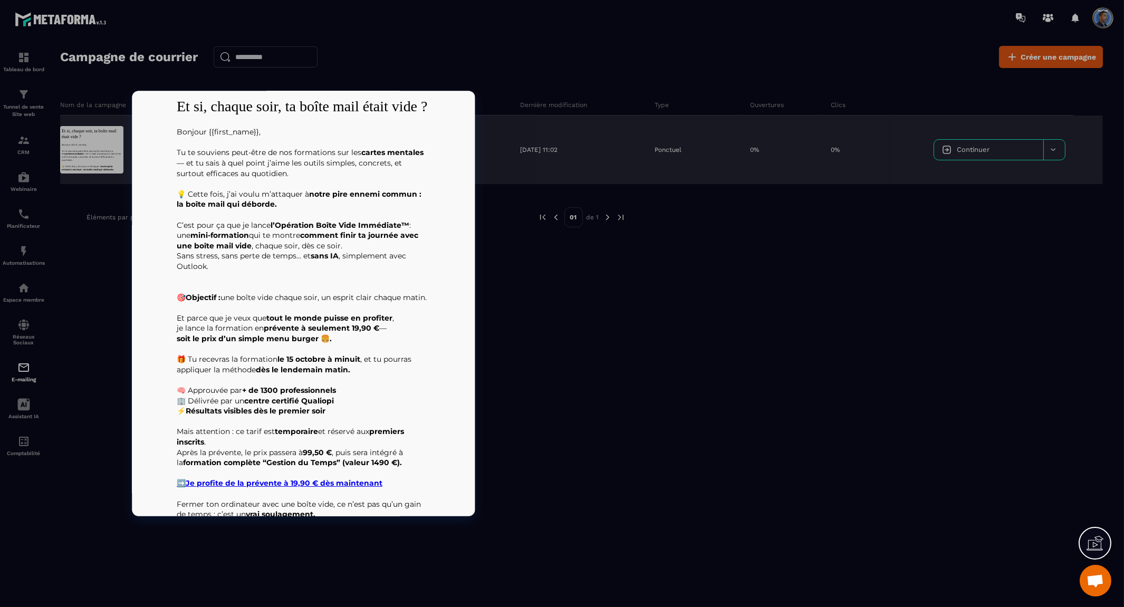
click at [102, 144] on div at bounding box center [91, 149] width 63 height 47
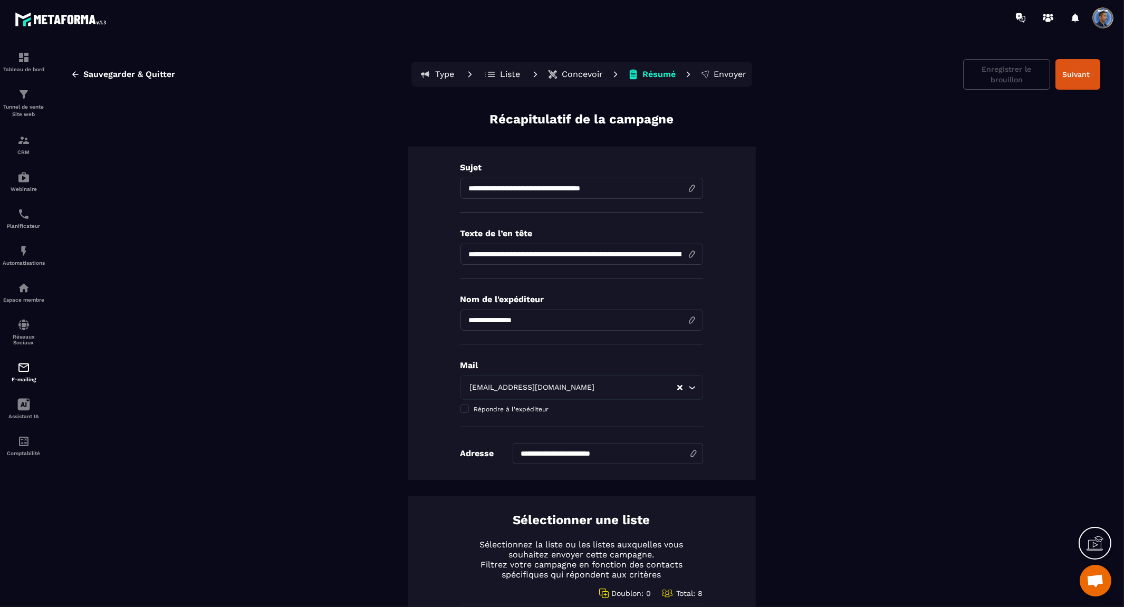
click at [575, 74] on p "Concevoir" at bounding box center [582, 74] width 41 height 11
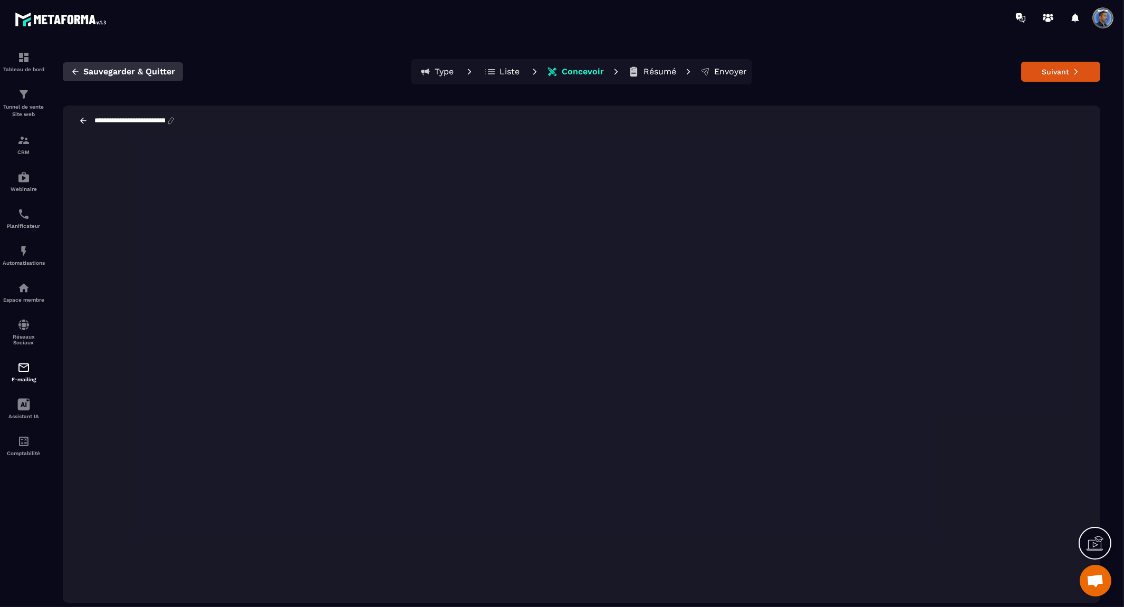
click at [100, 72] on span "Sauvegarder & Quitter" at bounding box center [129, 71] width 92 height 11
